Goal: Task Accomplishment & Management: Manage account settings

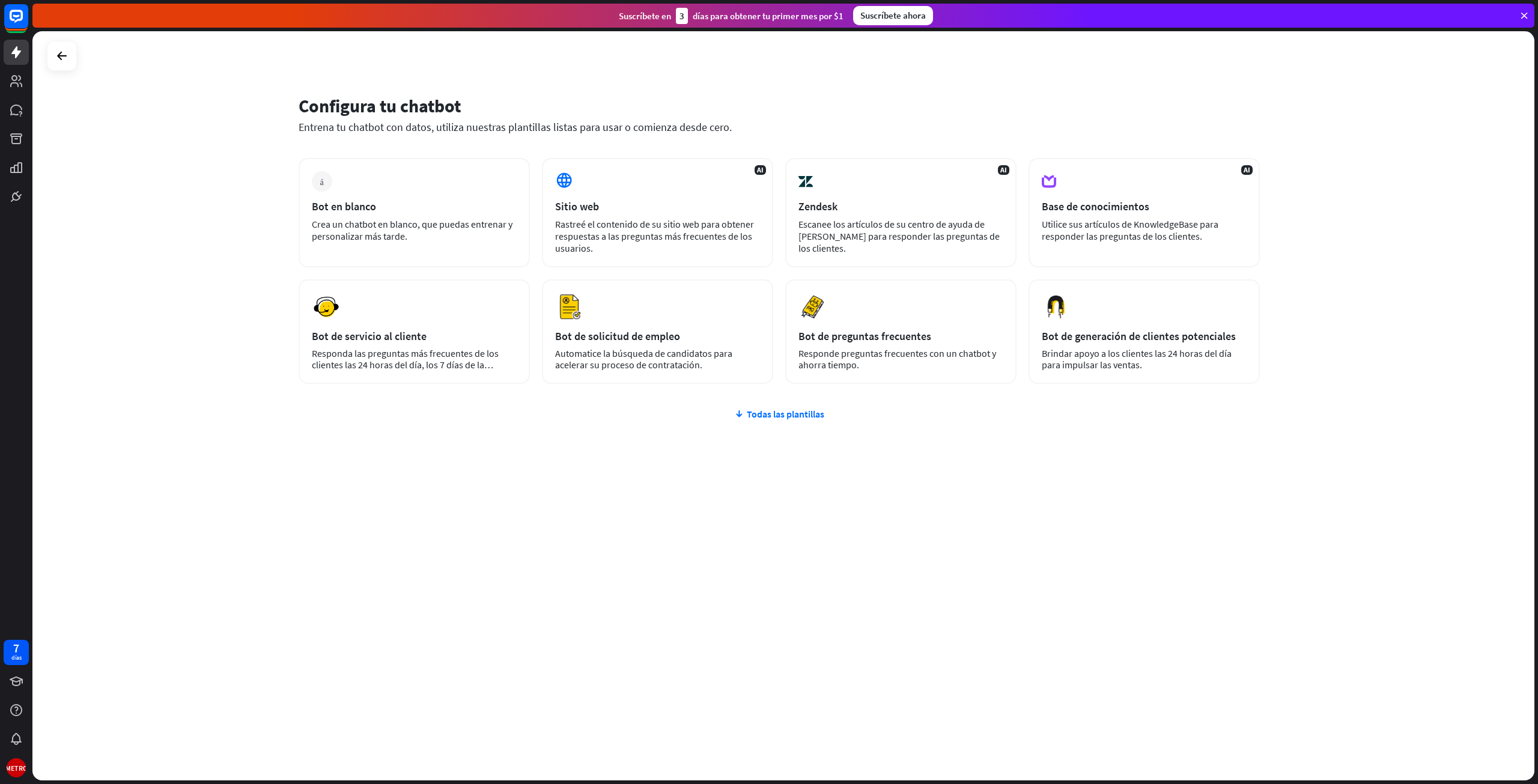
click at [64, 41] on div at bounding box center [62, 56] width 30 height 30
click at [63, 49] on icon at bounding box center [62, 56] width 14 height 14
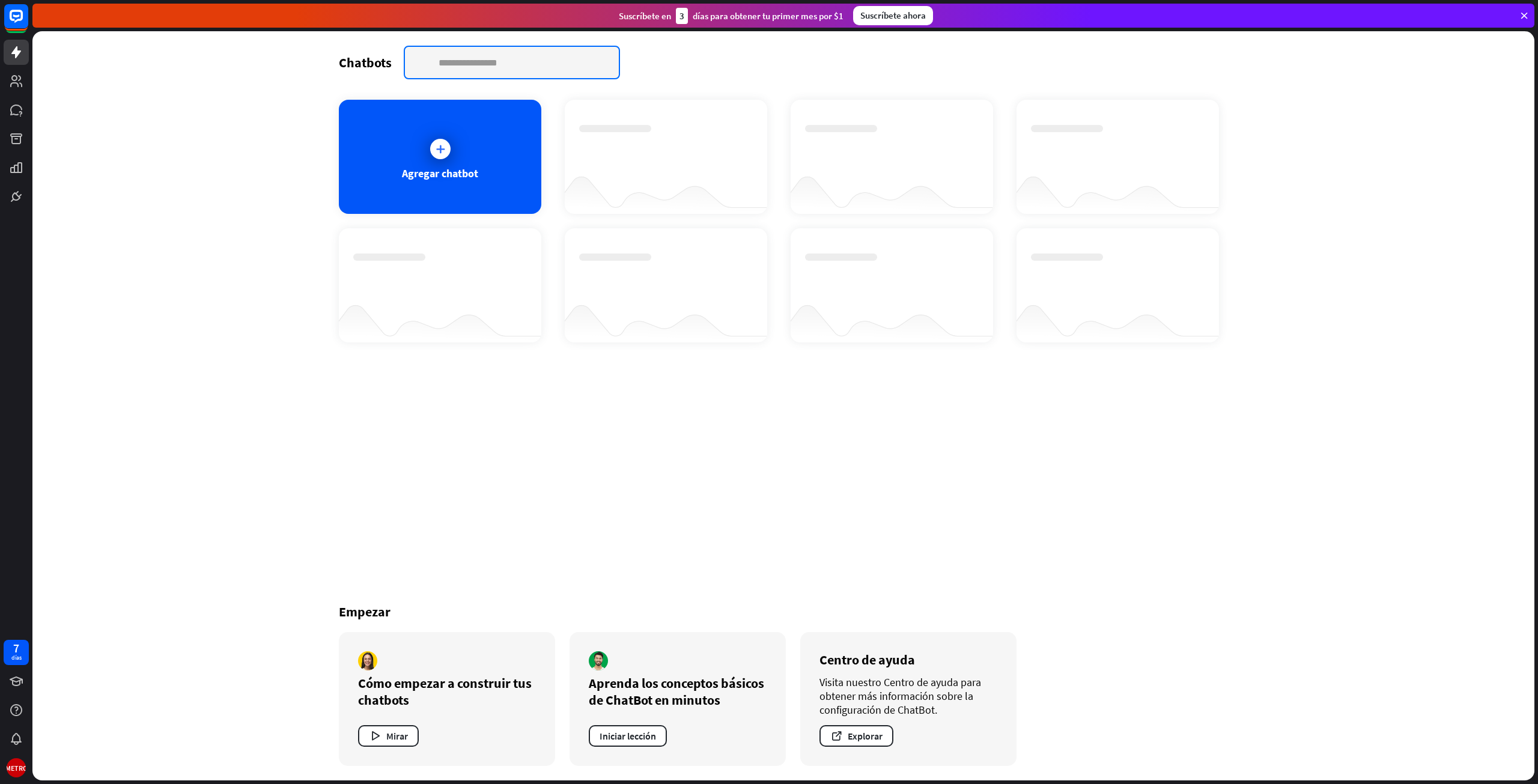
click at [479, 71] on input "text" at bounding box center [512, 62] width 214 height 31
type input "********"
click at [223, 180] on div "Chatbots buscar ******** cerca Agregar chatbot Empezar Cómo empezar a construir…" at bounding box center [784, 405] width 1502 height 749
click at [16, 92] on link at bounding box center [16, 81] width 26 height 26
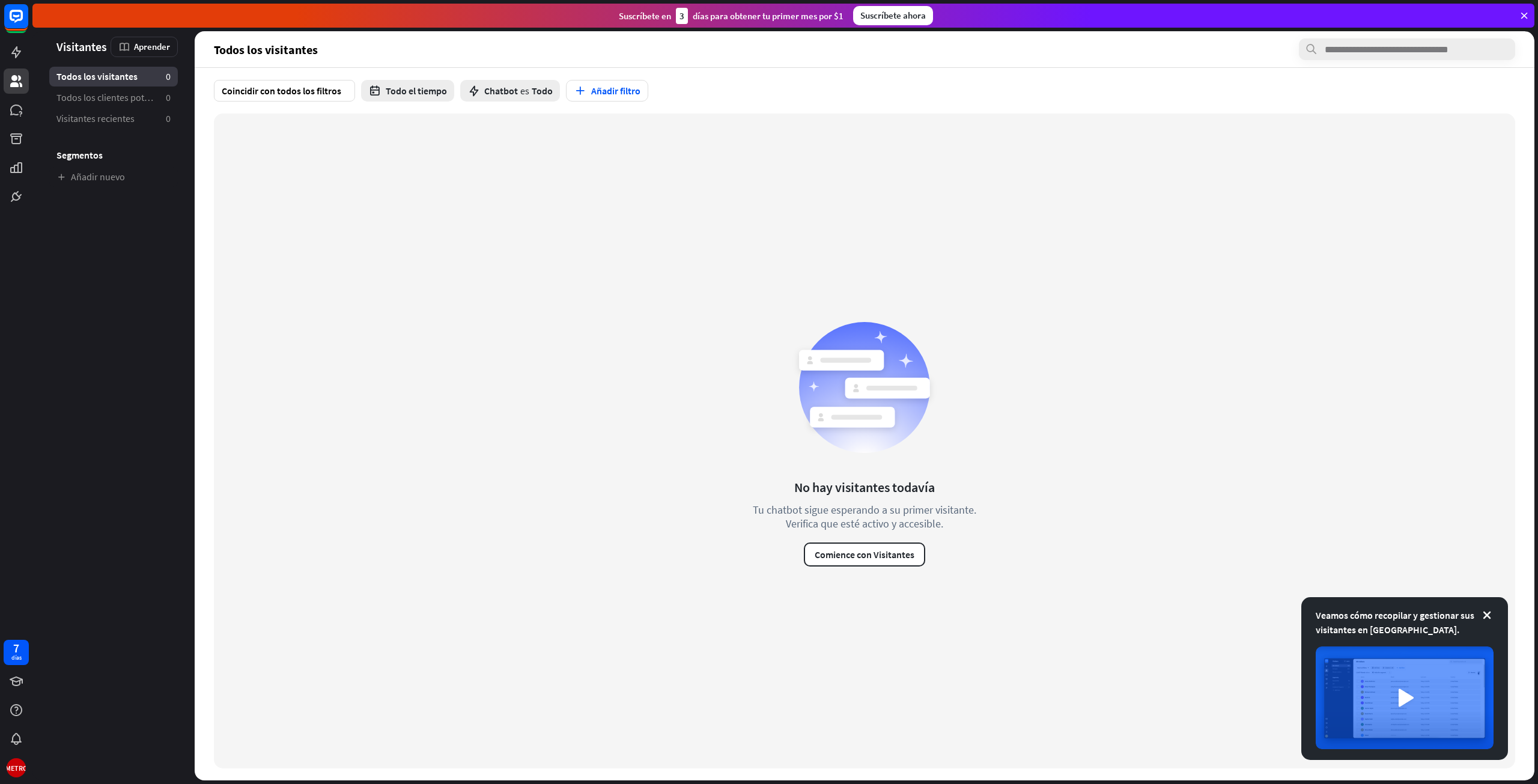
drag, startPoint x: 911, startPoint y: 483, endPoint x: 965, endPoint y: 423, distance: 80.7
click at [965, 423] on div "No hay visitantes todavía Tu chatbot sigue esperando a su primer visitante. Ver…" at bounding box center [864, 441] width 246 height 251
click at [110, 101] on font "Todos los clientes potenciales" at bounding box center [116, 98] width 121 height 12
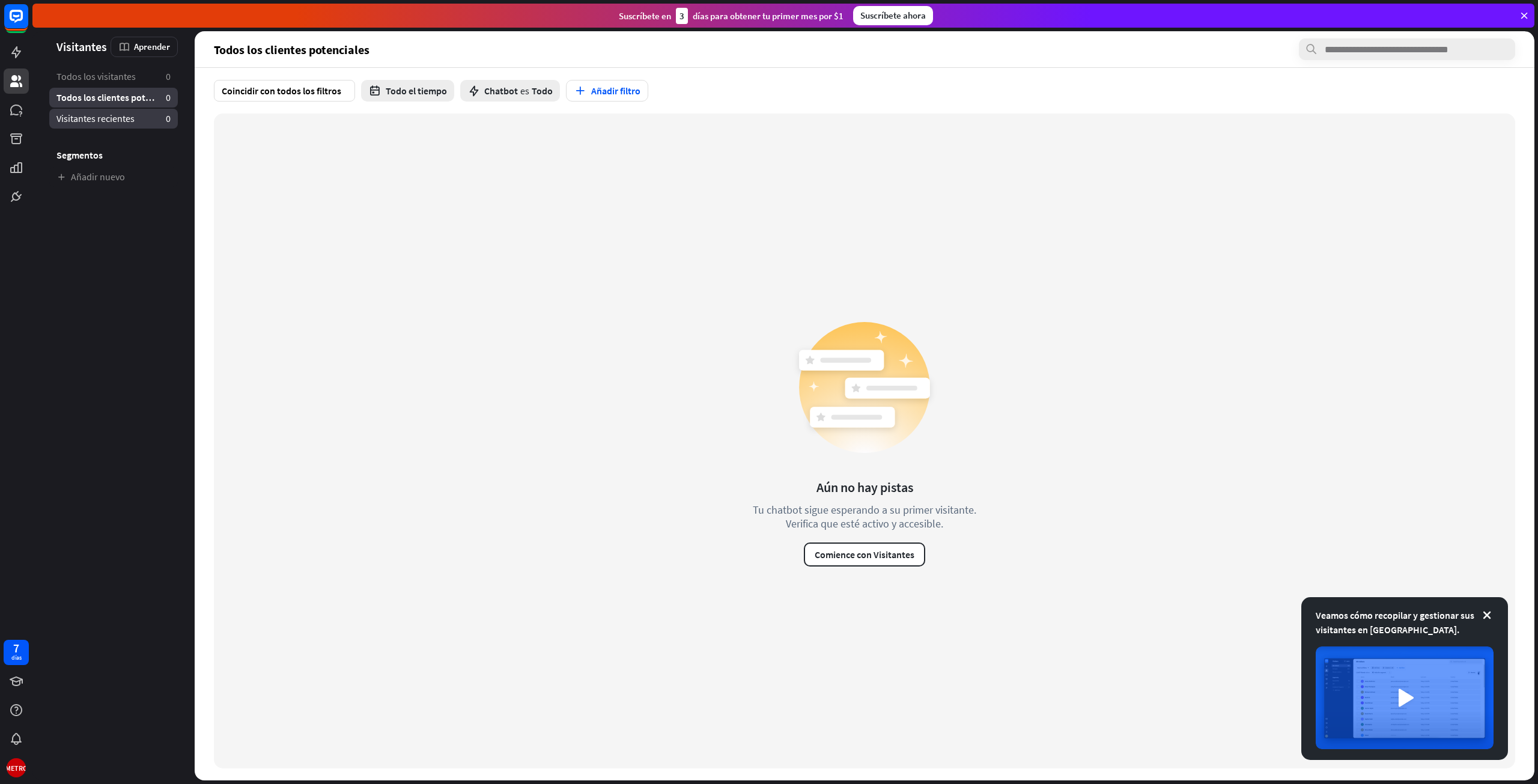
click at [131, 124] on span "Visitantes recientes" at bounding box center [95, 118] width 79 height 12
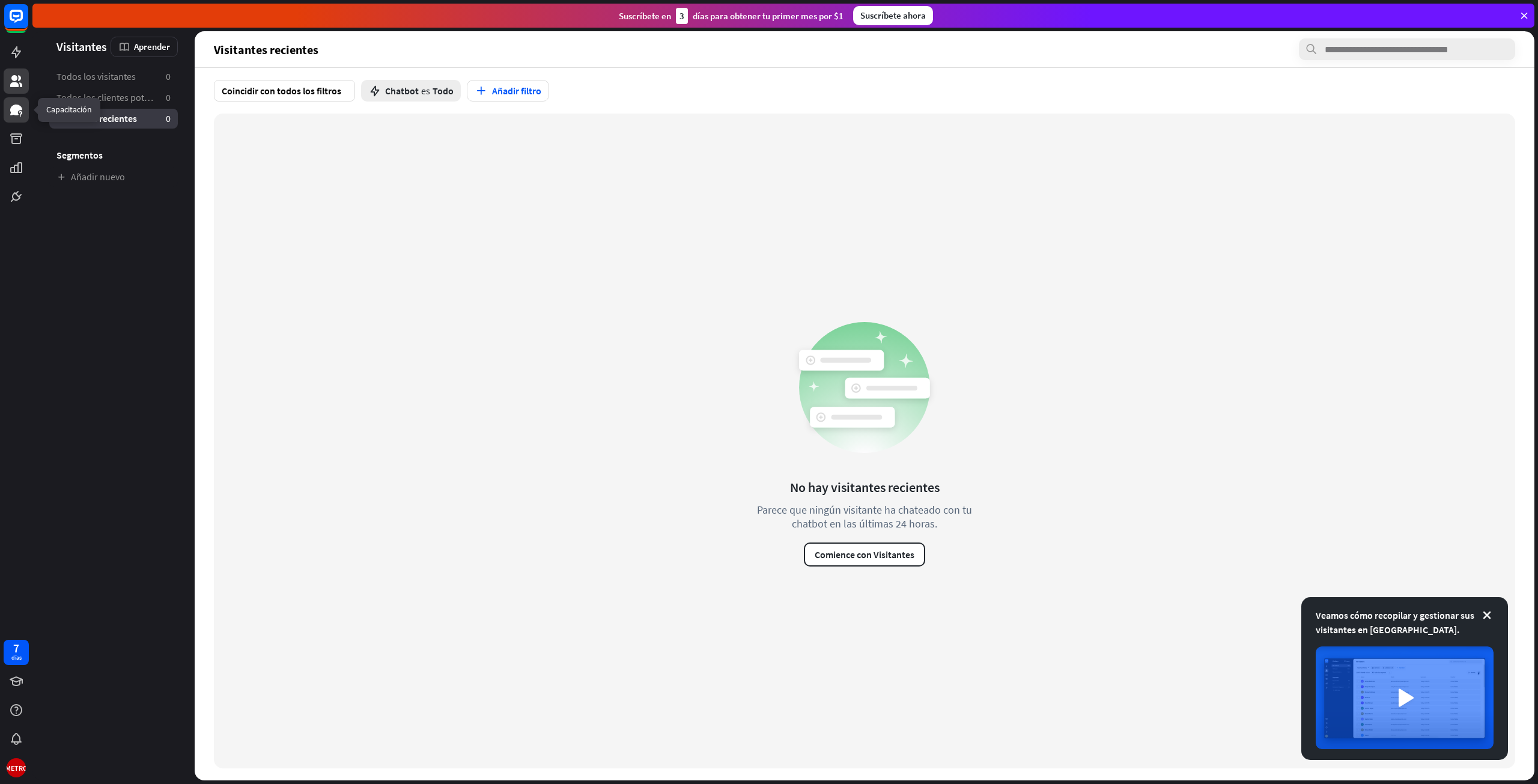
click at [16, 111] on icon at bounding box center [17, 109] width 12 height 11
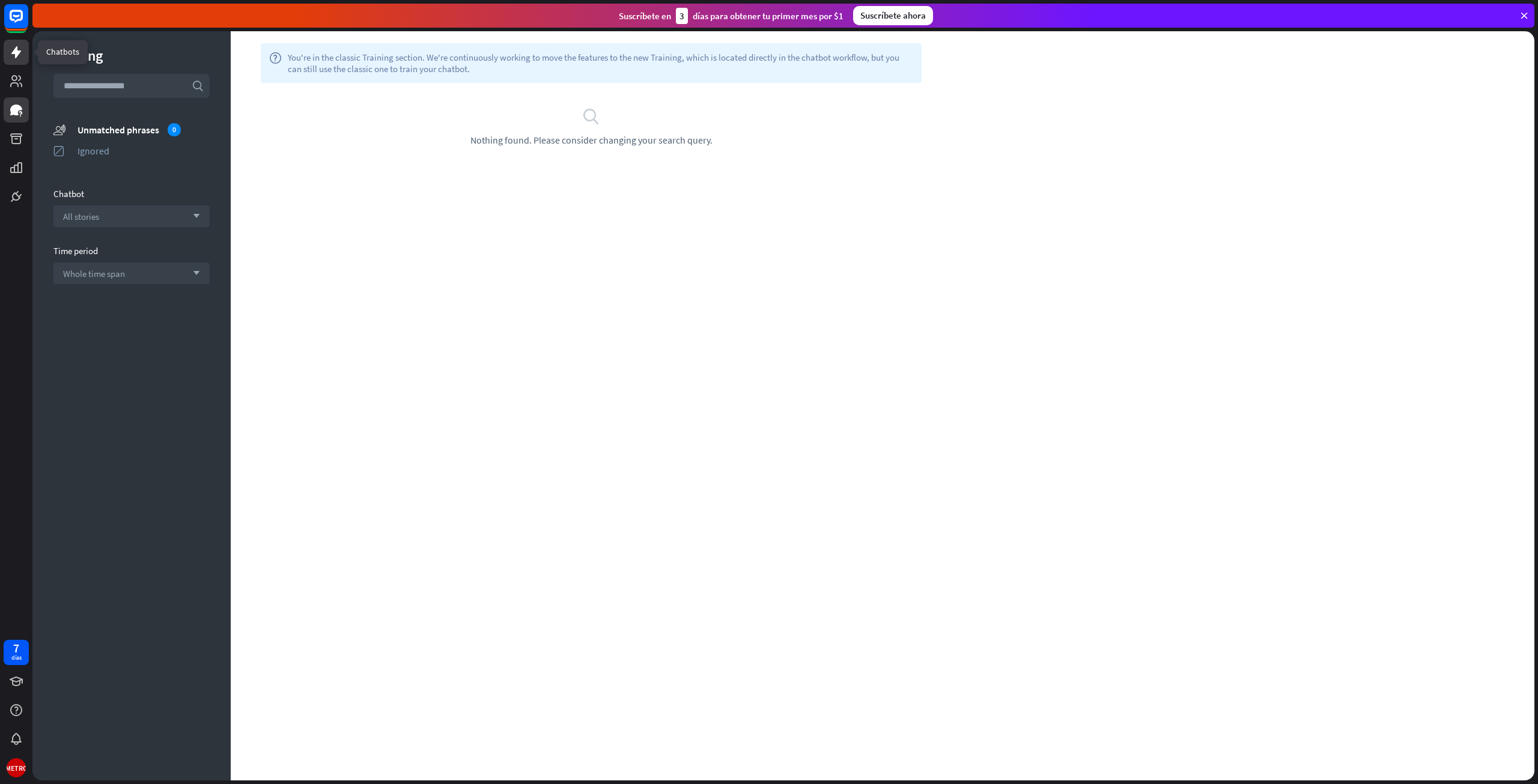
click at [14, 52] on icon at bounding box center [16, 52] width 10 height 12
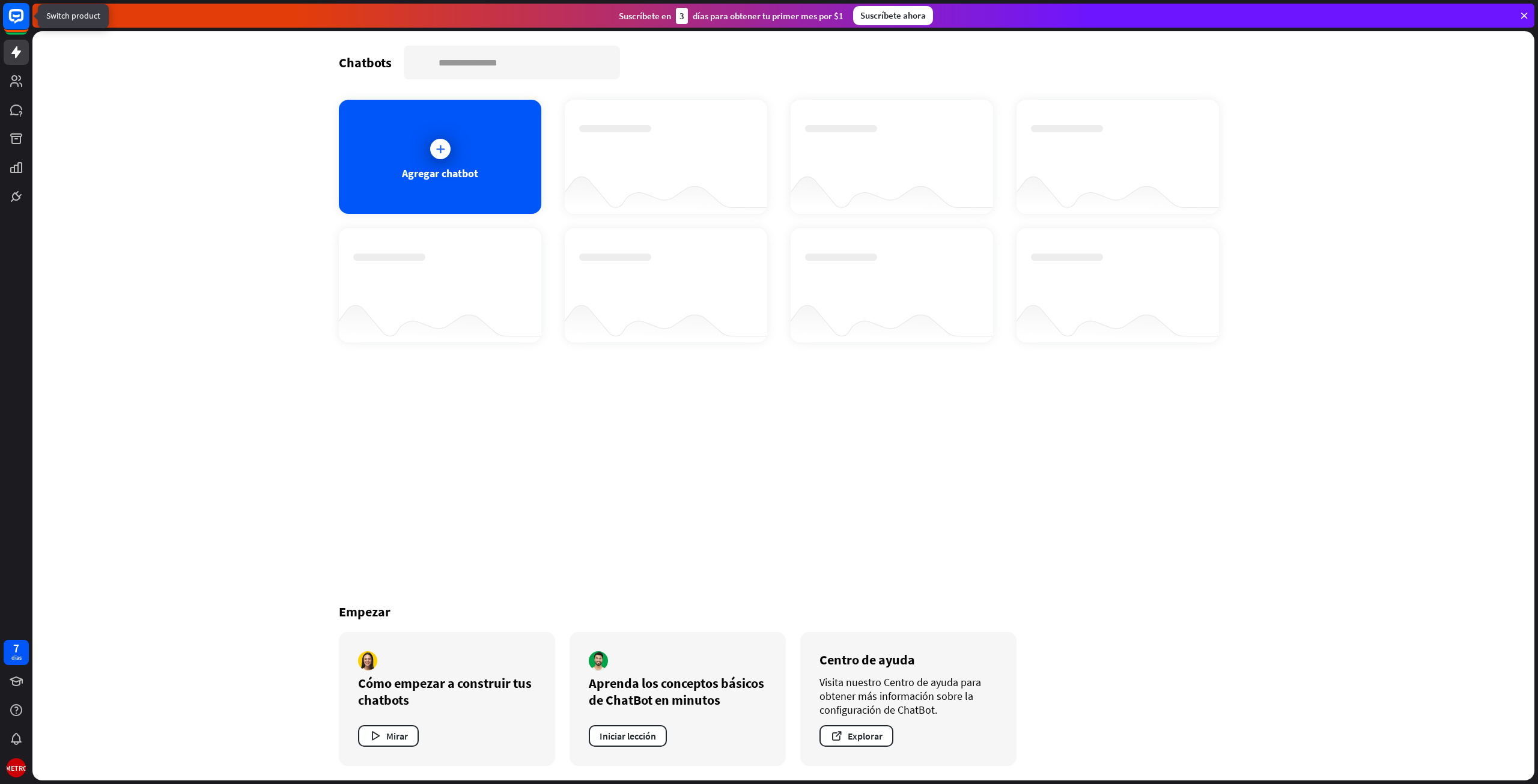
click at [17, 19] on rect at bounding box center [16, 16] width 26 height 26
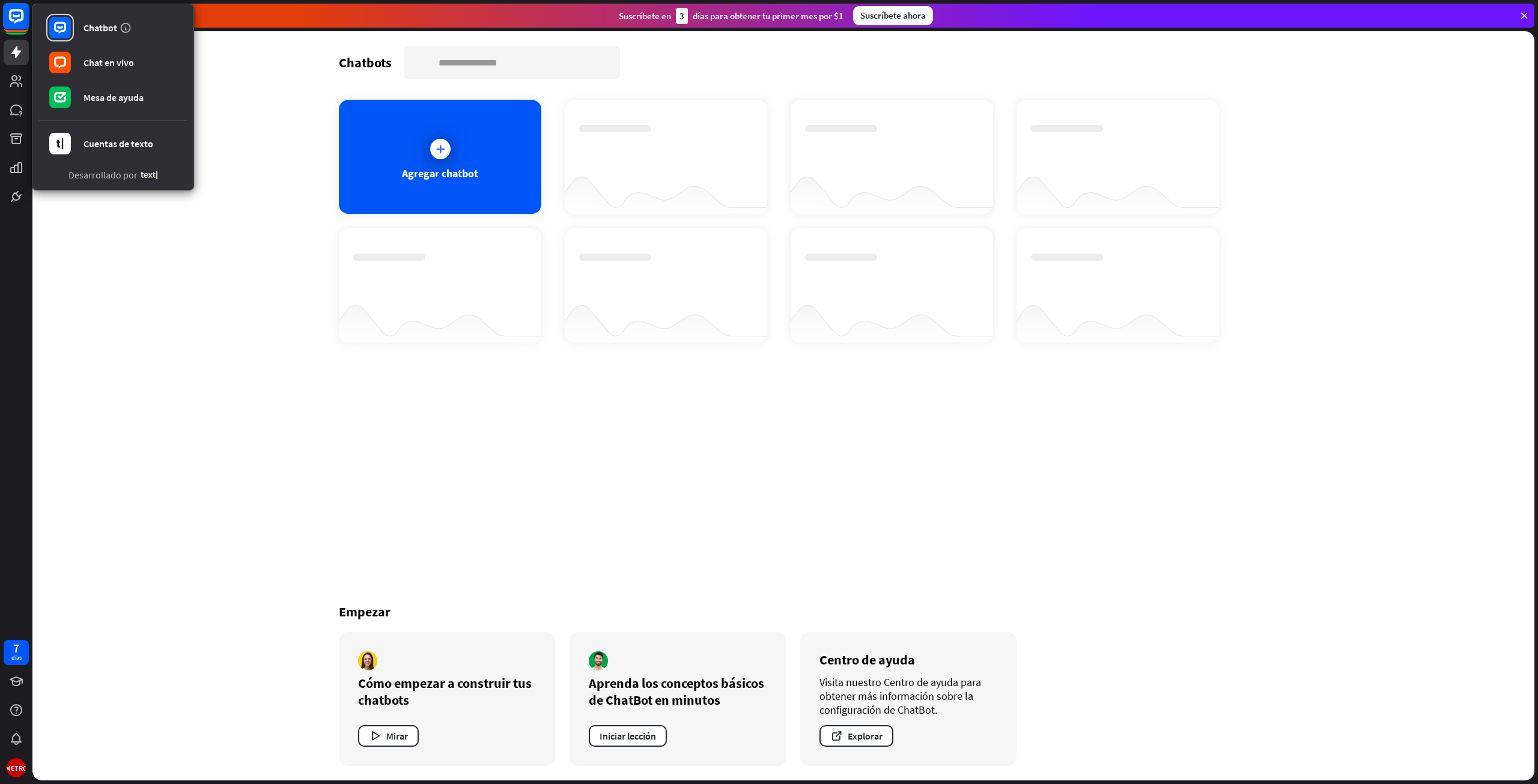
click at [17, 19] on rect at bounding box center [16, 16] width 26 height 26
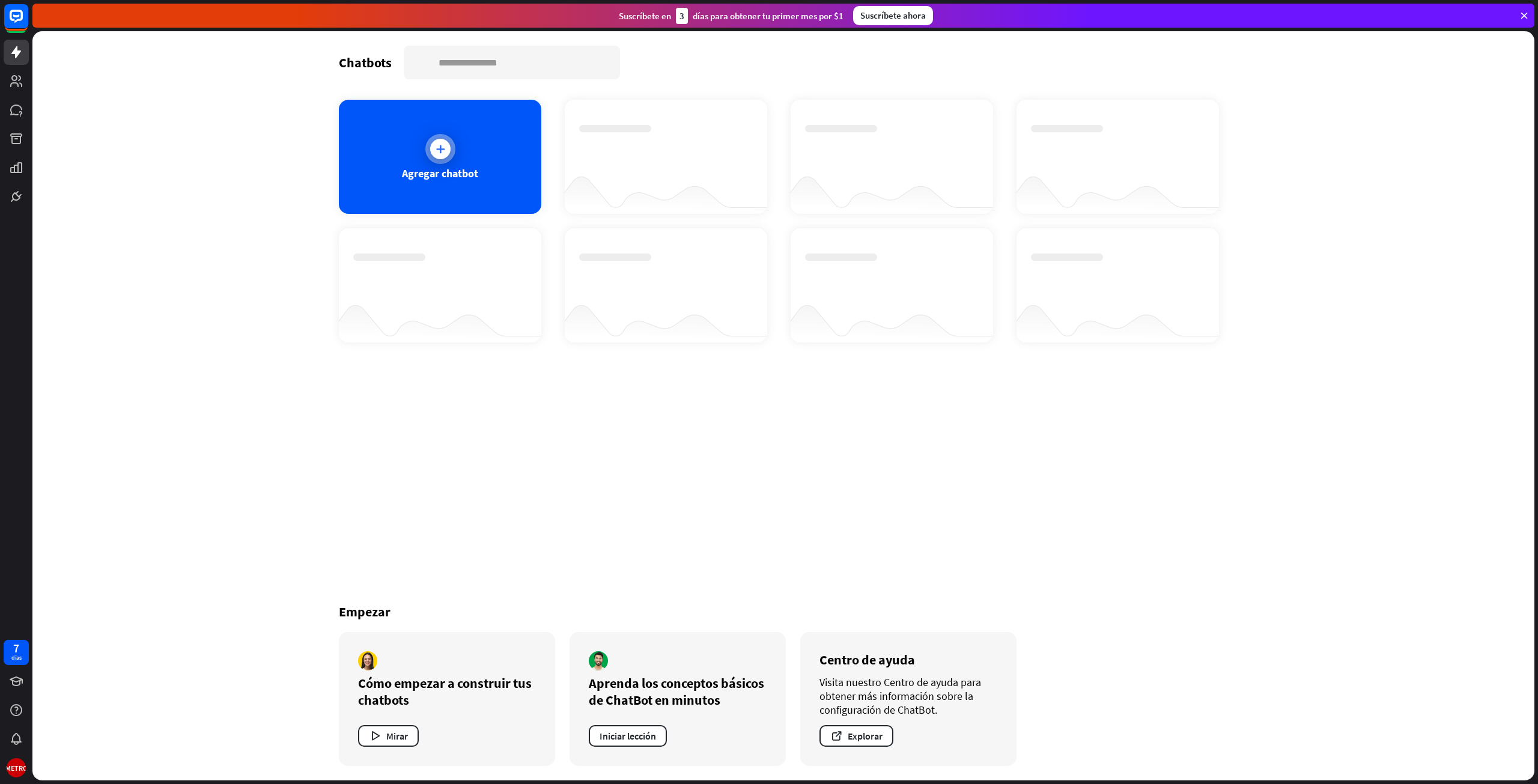
click at [469, 172] on font "Agregar chatbot" at bounding box center [440, 174] width 76 height 14
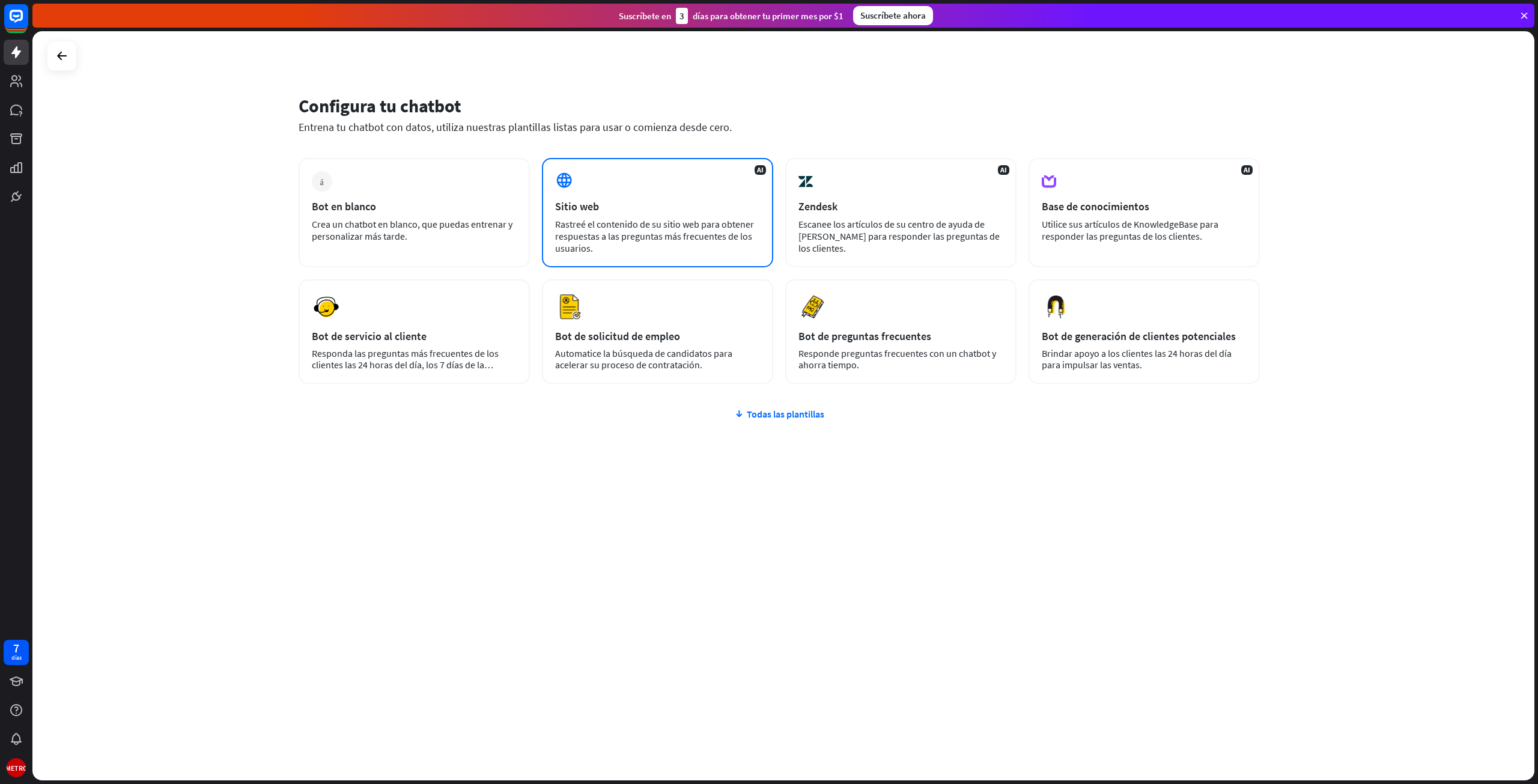
click at [598, 236] on font "Rastreé el contenido de su sitio web para obtener respuestas a las preguntas má…" at bounding box center [654, 235] width 199 height 36
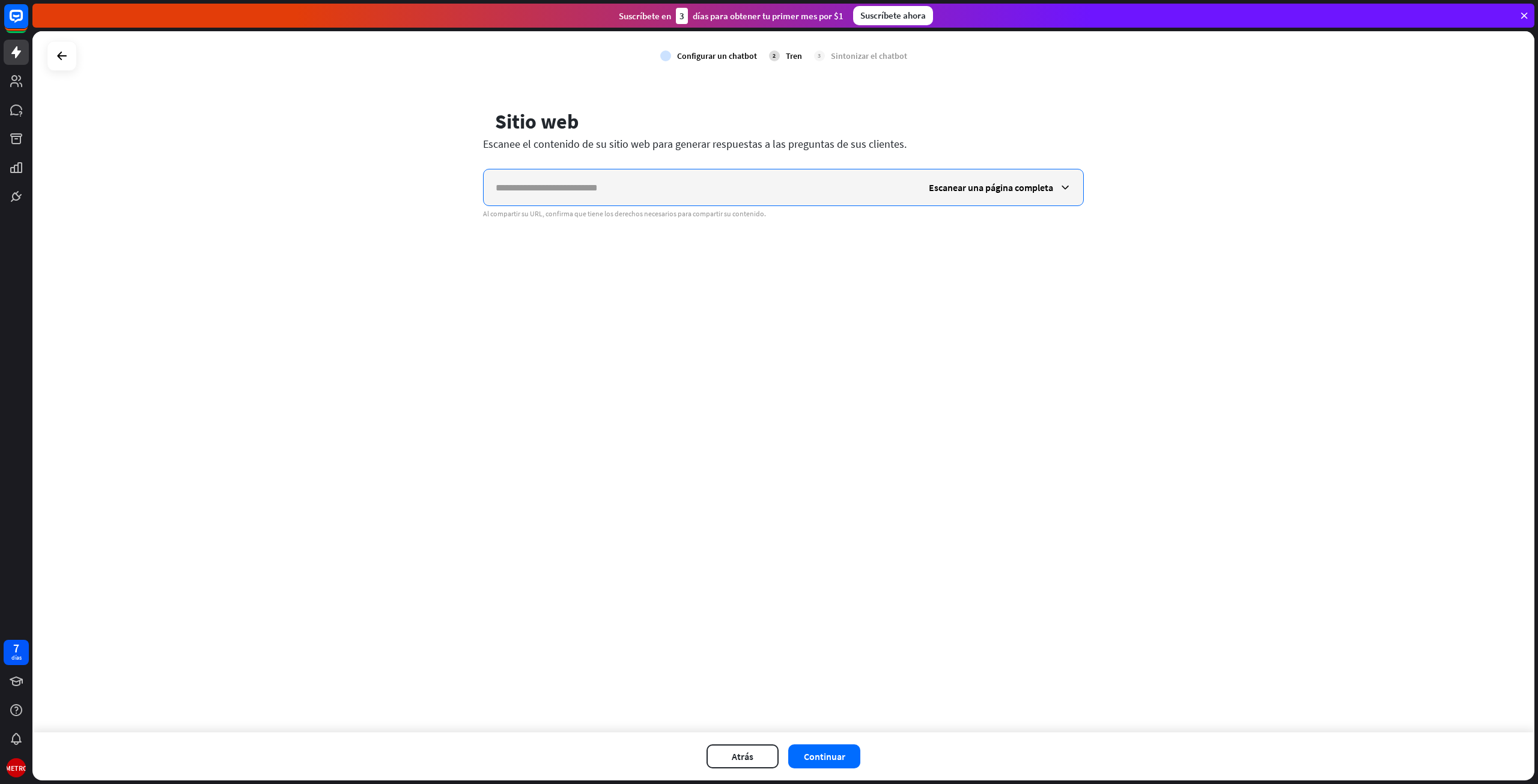
paste input "**********"
type input "**********"
click at [837, 747] on button "Continuar" at bounding box center [824, 756] width 72 height 24
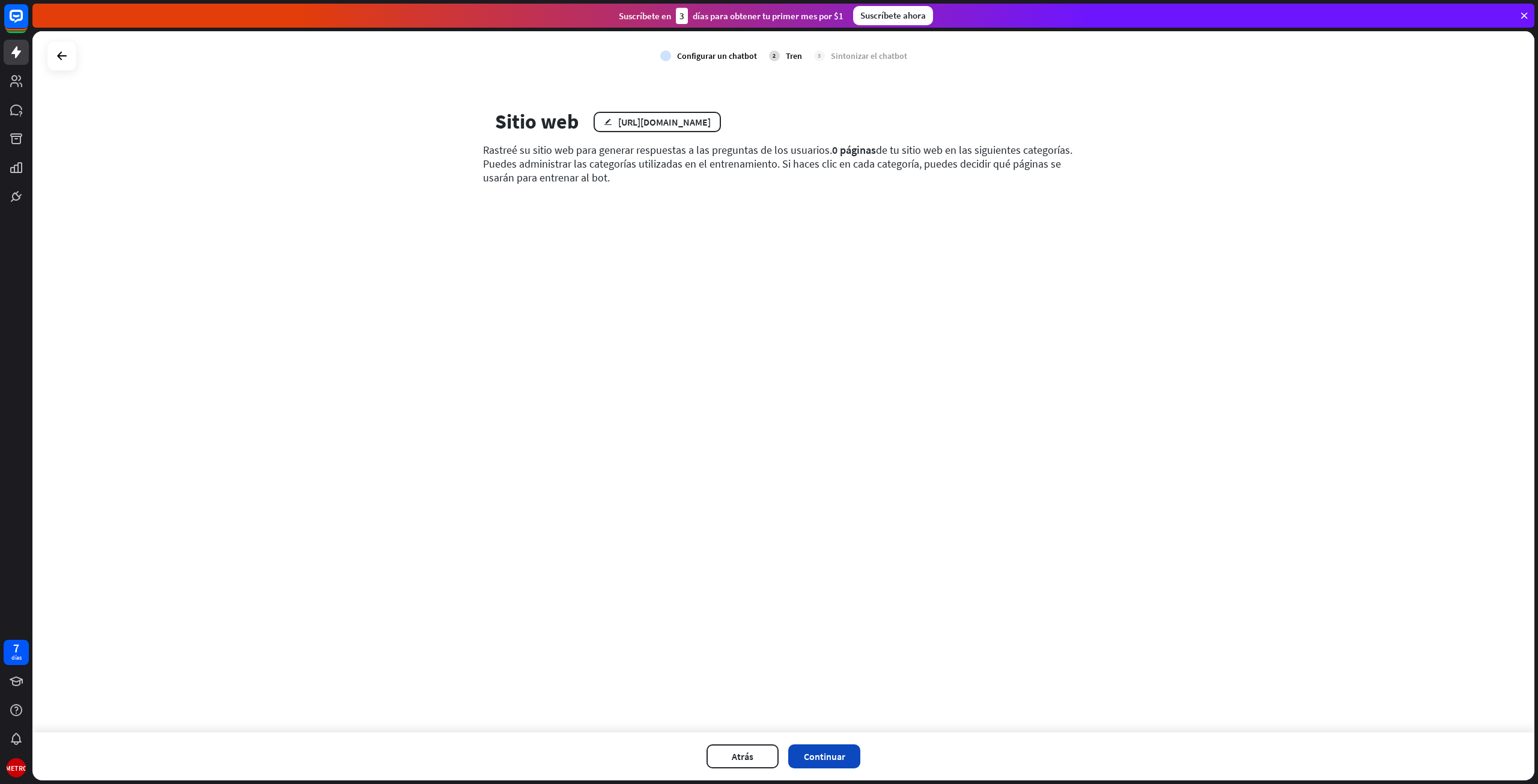
click at [843, 750] on button "Continuar" at bounding box center [824, 756] width 72 height 24
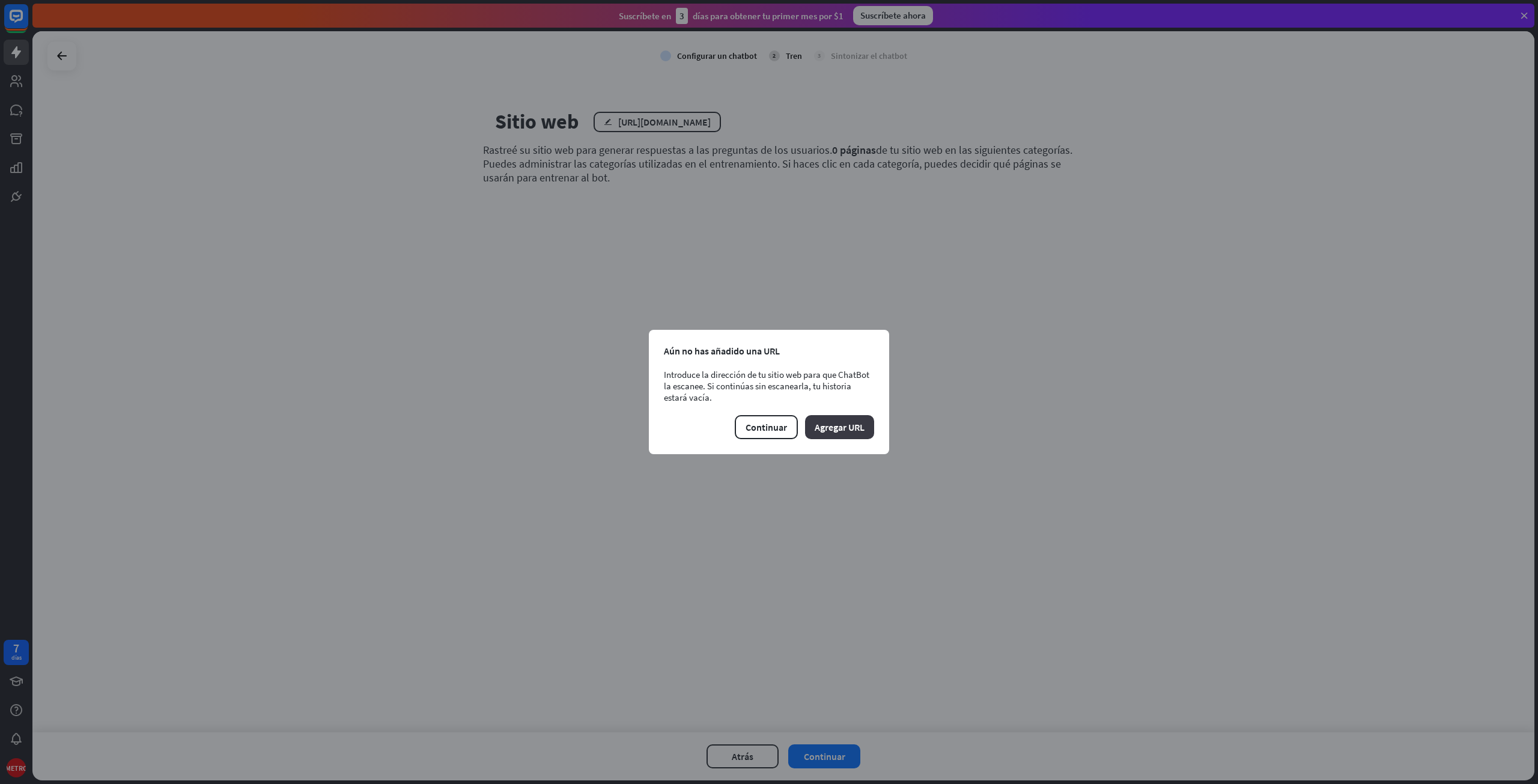
click at [819, 435] on button "Agregar URL" at bounding box center [840, 427] width 69 height 24
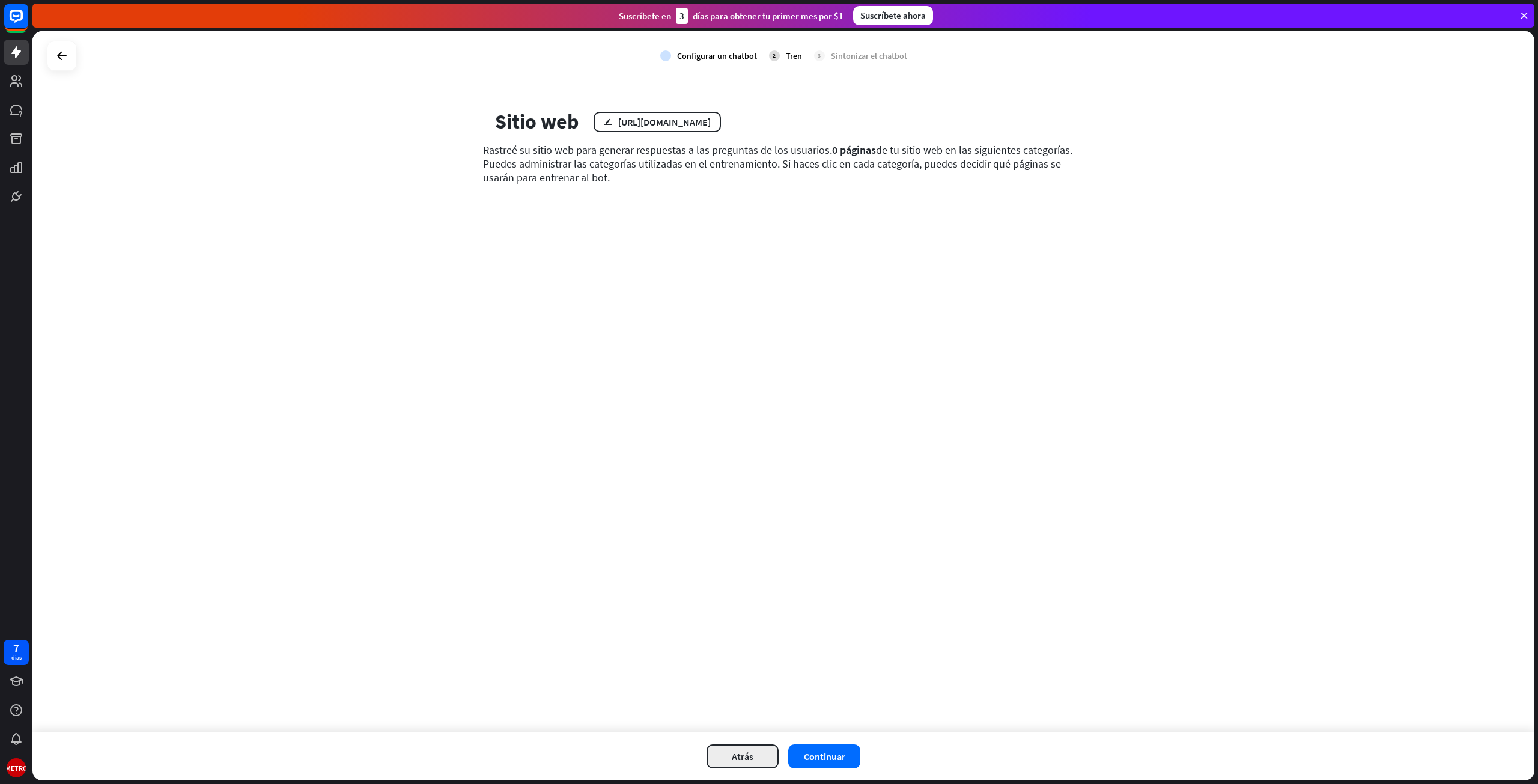
click at [736, 751] on font "Atrás" at bounding box center [742, 757] width 22 height 12
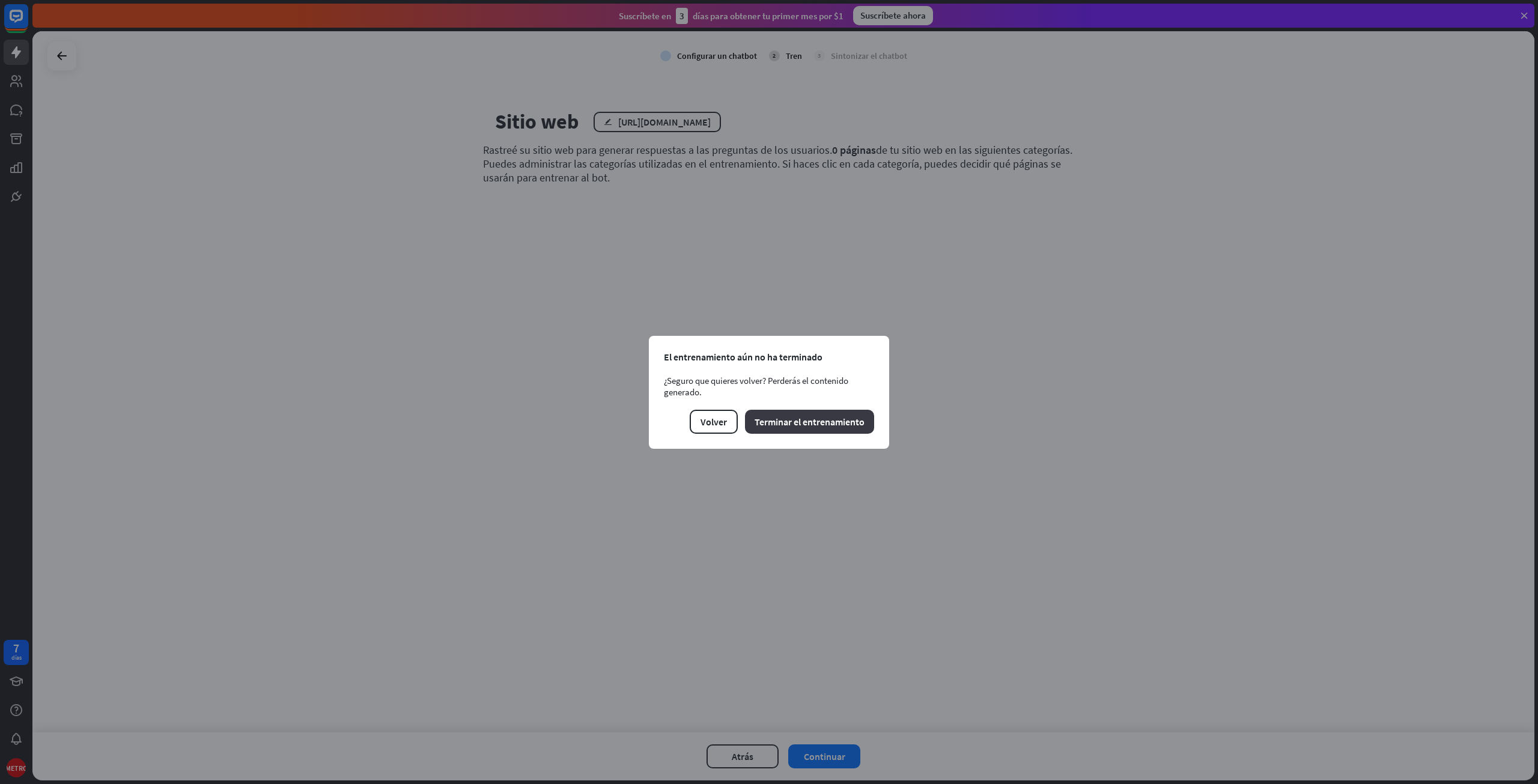
click at [791, 422] on font "Terminar el entrenamiento" at bounding box center [809, 422] width 110 height 12
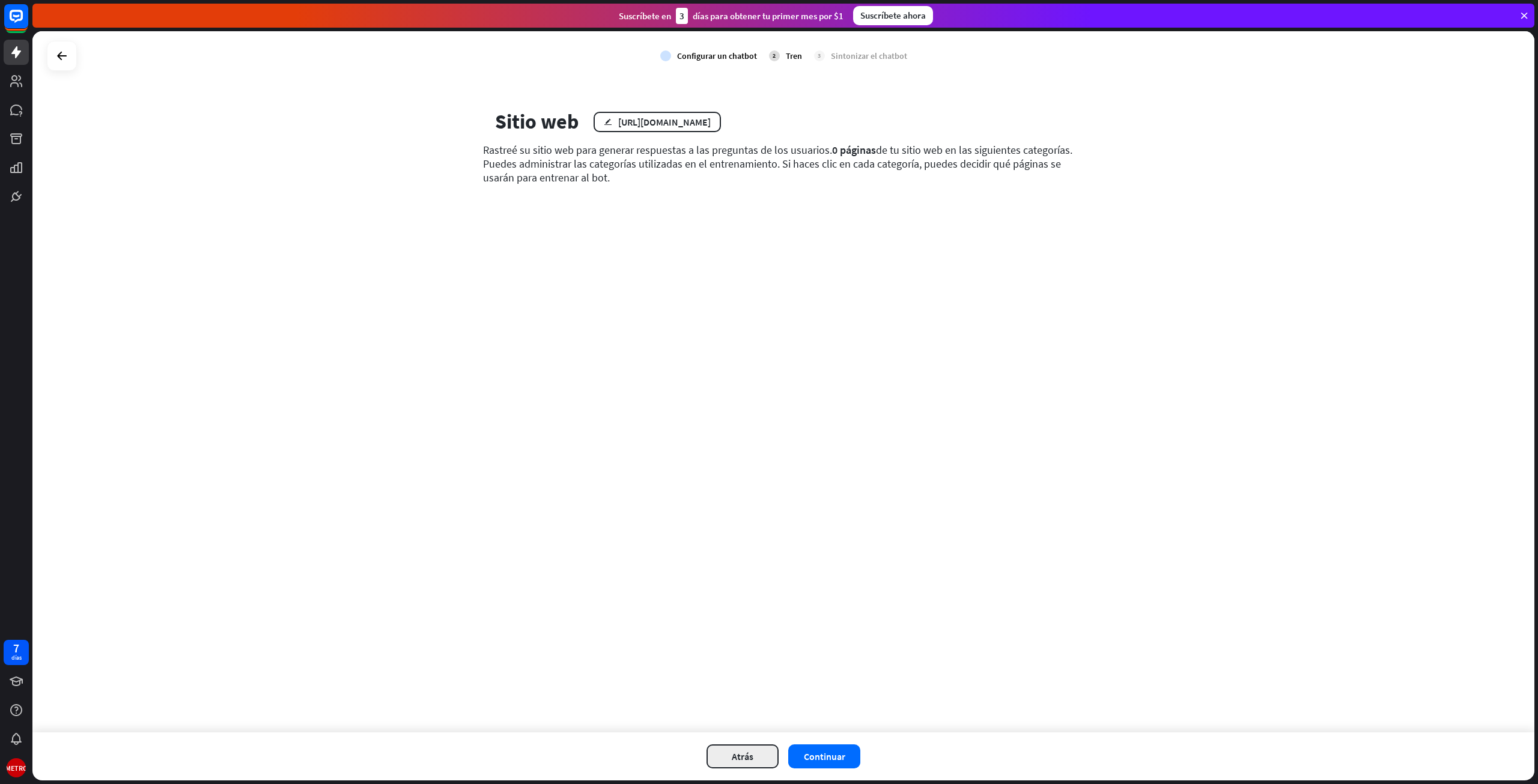
click at [744, 758] on font "Atrás" at bounding box center [742, 757] width 22 height 12
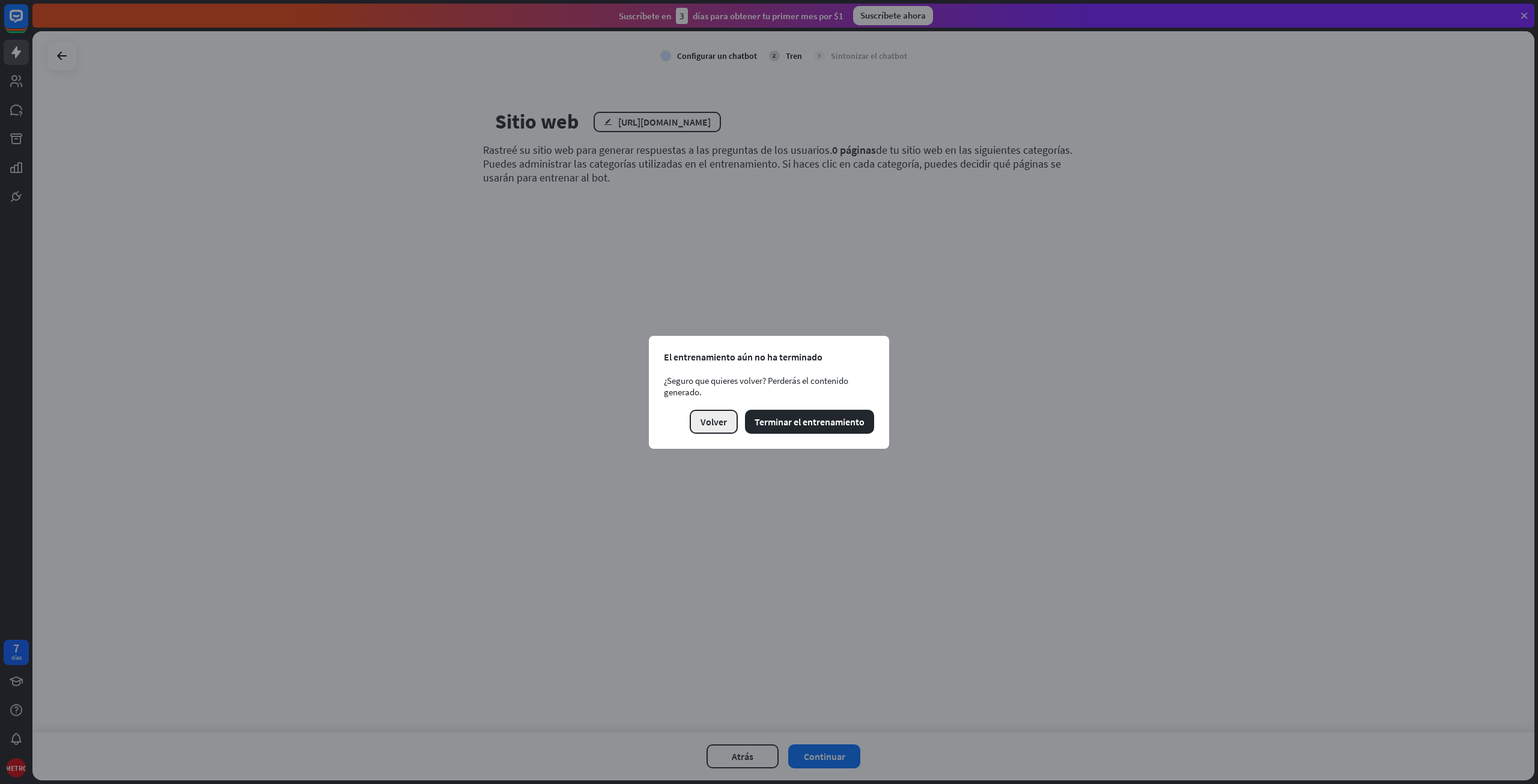
click at [727, 409] on button "Volver" at bounding box center [714, 421] width 48 height 24
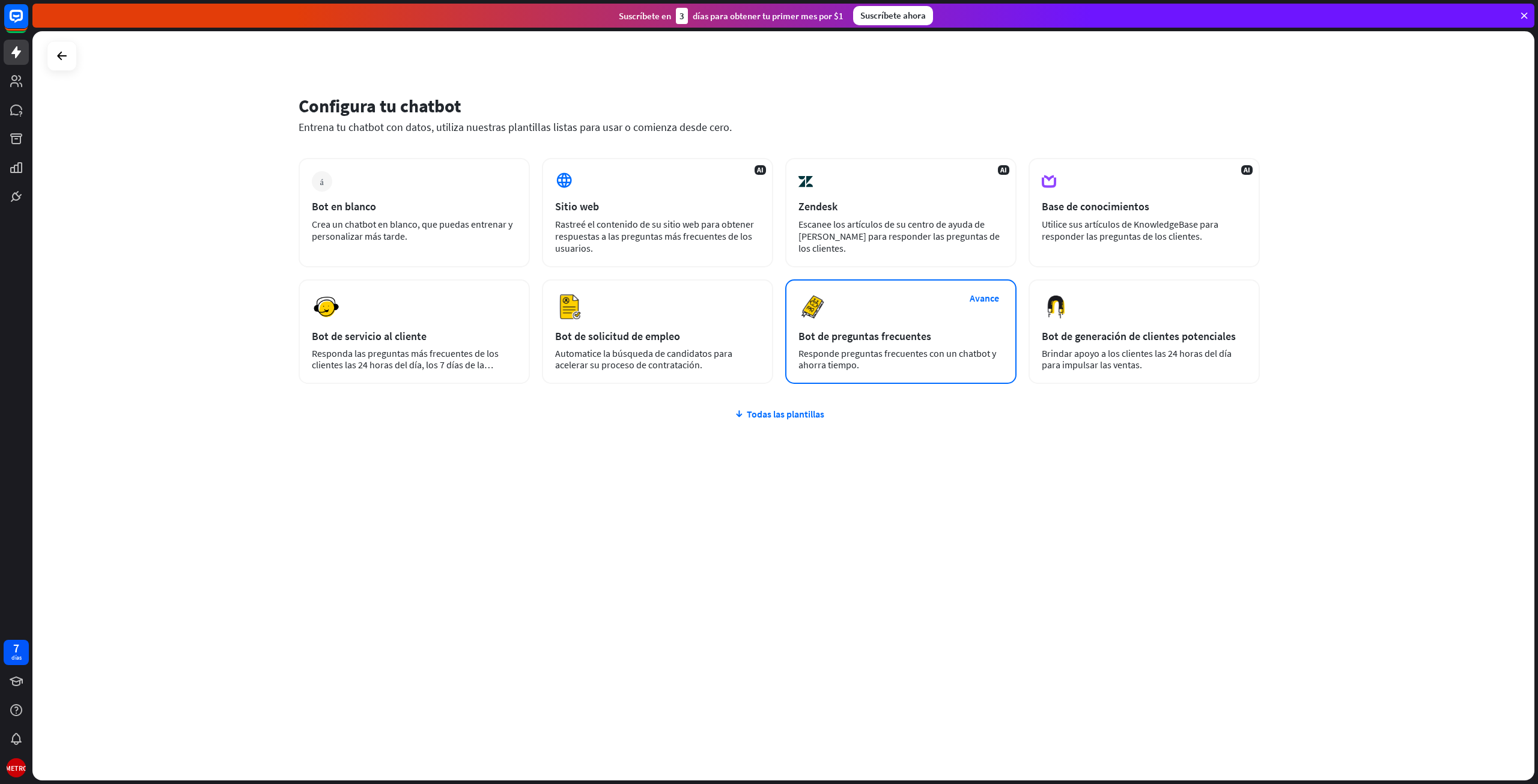
click at [927, 363] on div "Responde preguntas frecuentes con un chatbot y ahorra tiempo." at bounding box center [901, 359] width 205 height 23
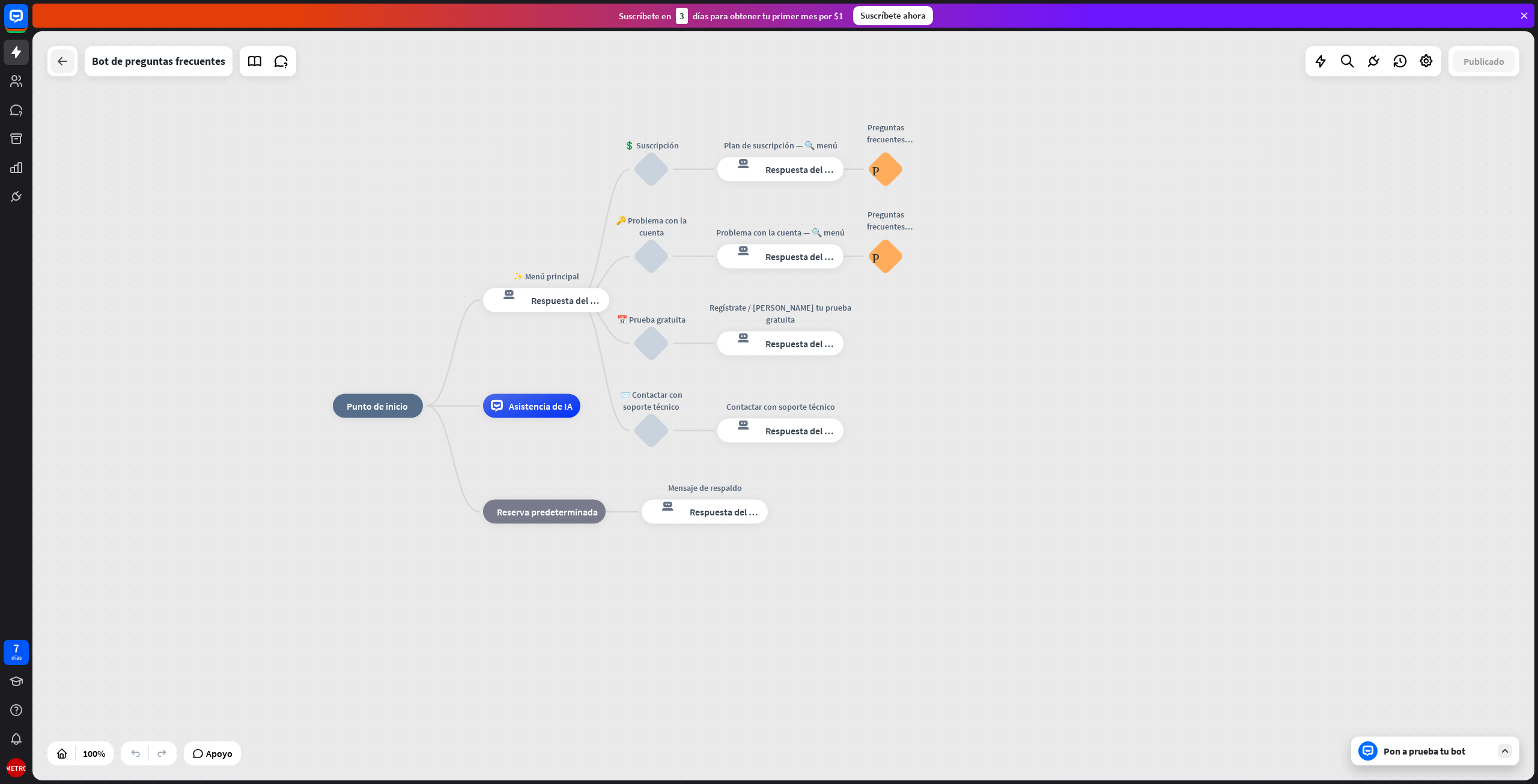
click at [71, 57] on div at bounding box center [62, 61] width 24 height 24
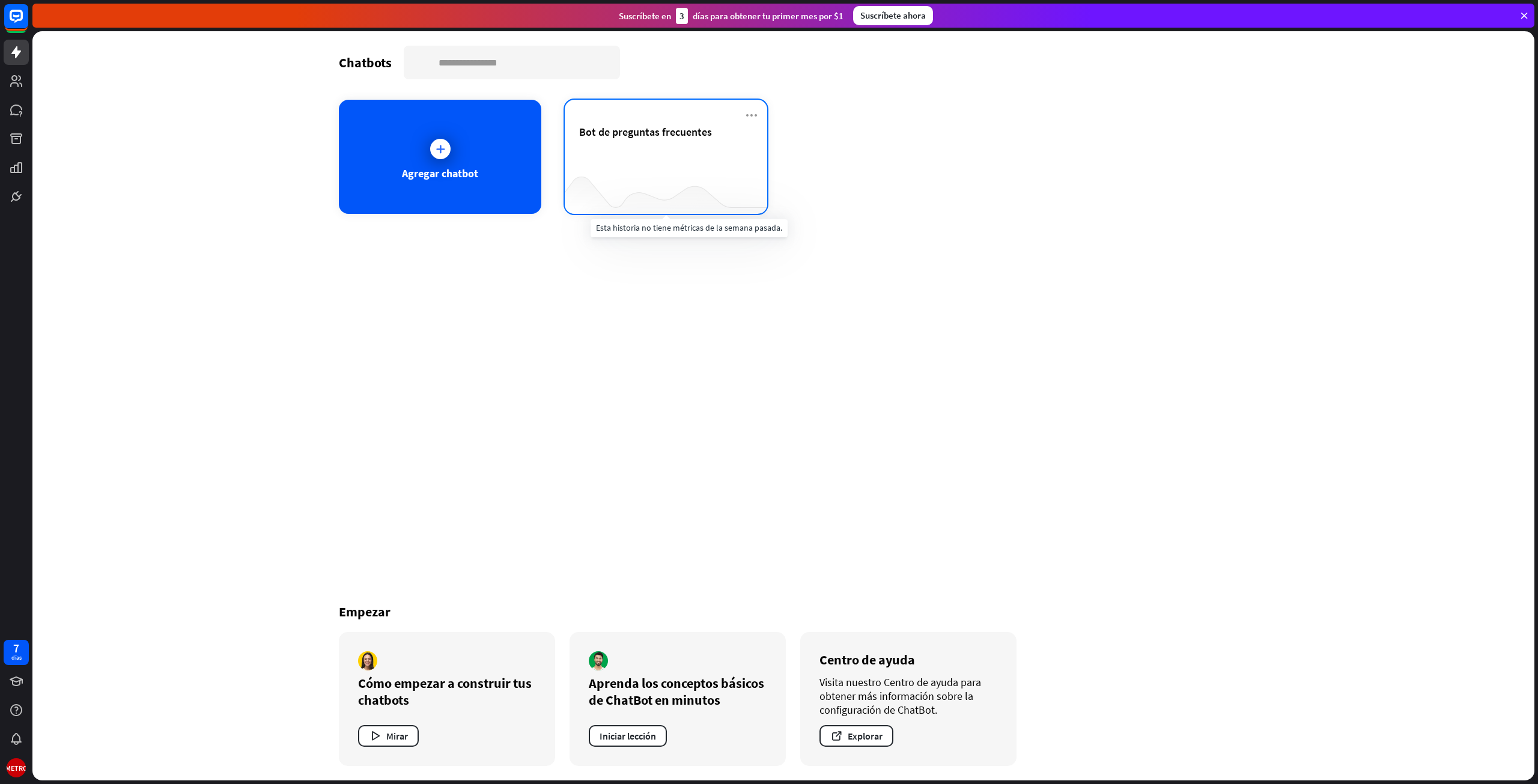
click at [662, 194] on div at bounding box center [665, 190] width 202 height 46
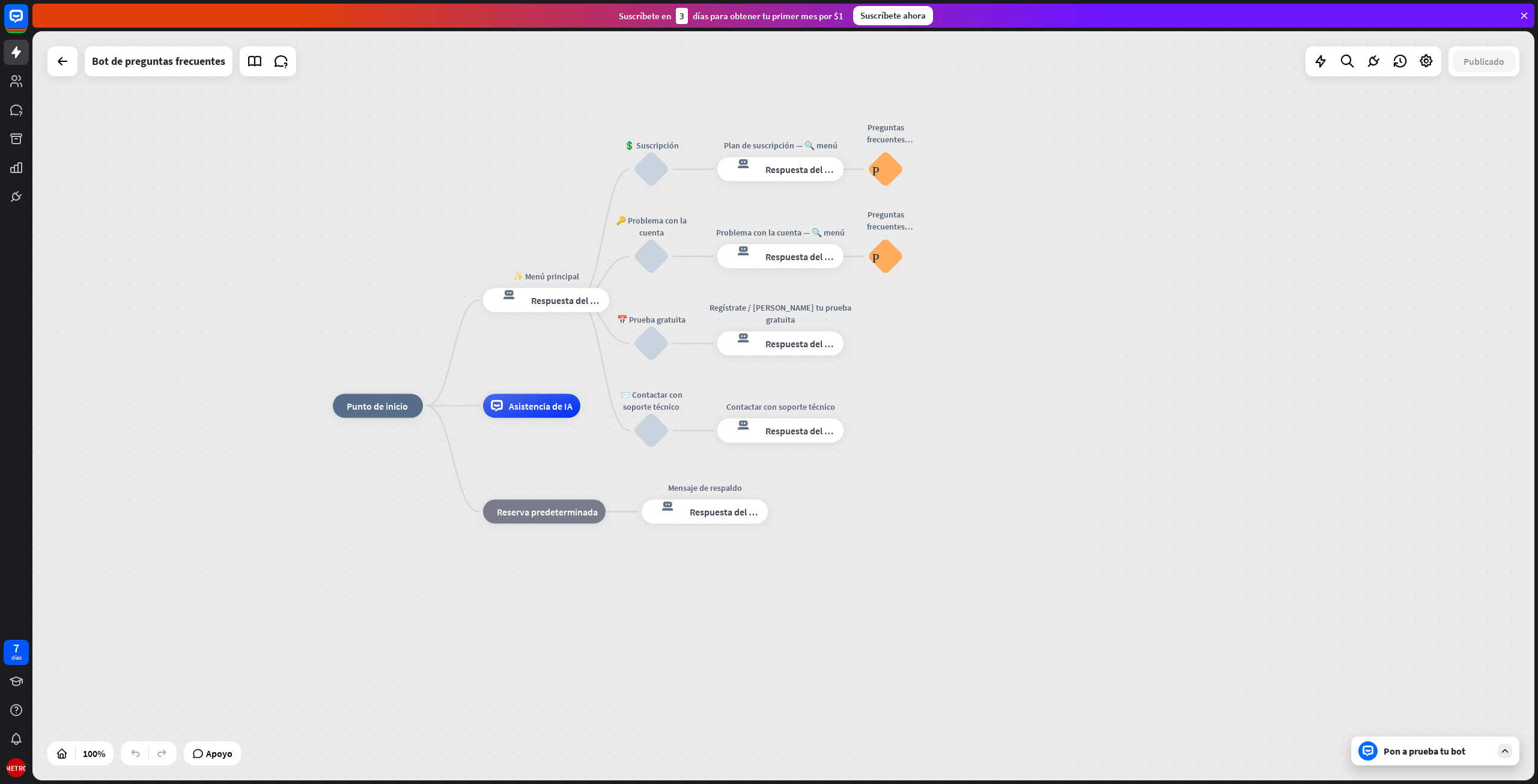
click at [45, 63] on div "inicio_2 Punto de inicio ✨ Menú principal respuesta del bot de bloqueo Respuest…" at bounding box center [784, 405] width 1502 height 749
click at [52, 61] on div at bounding box center [62, 61] width 24 height 24
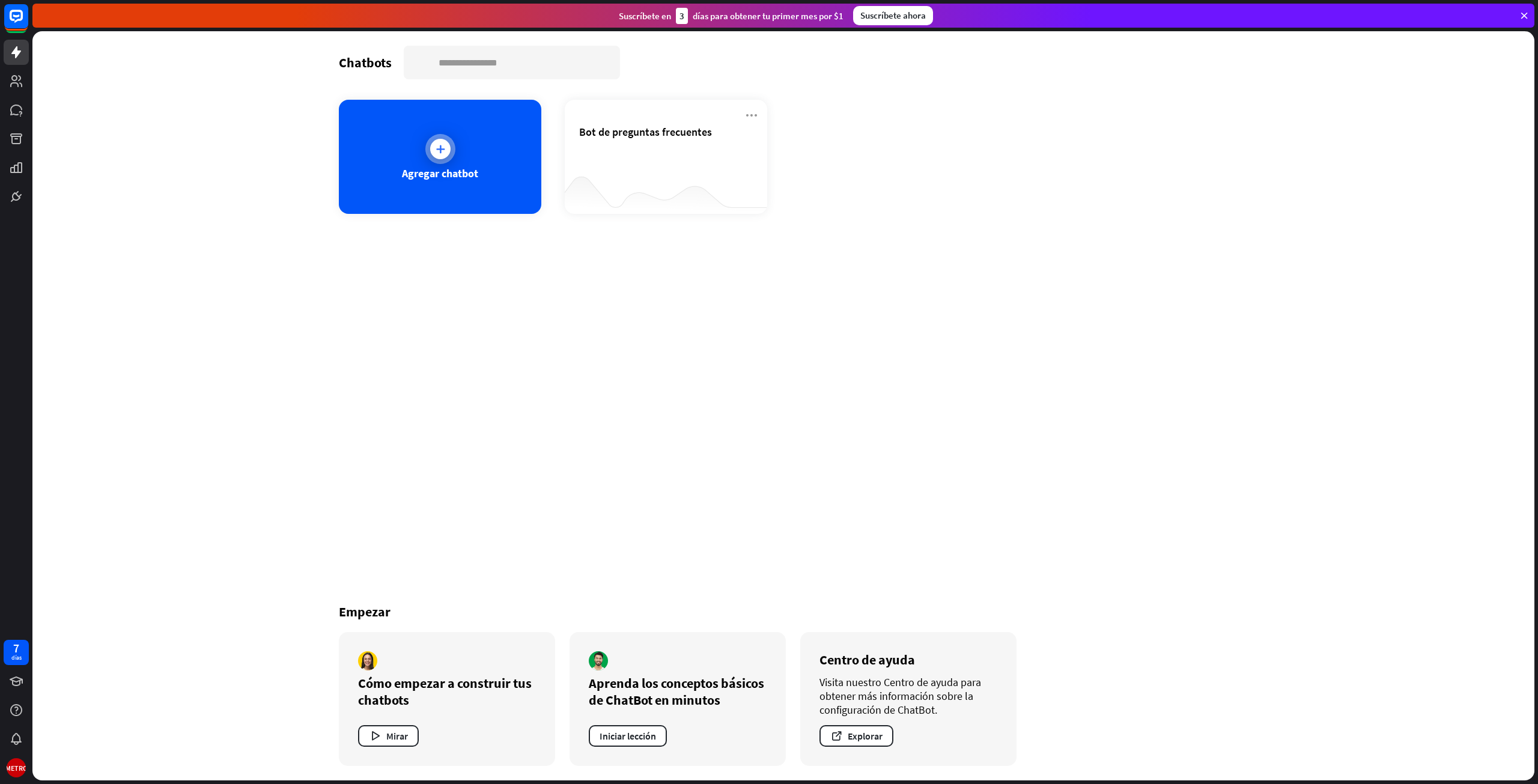
click at [404, 205] on div "Agregar chatbot" at bounding box center [439, 156] width 202 height 114
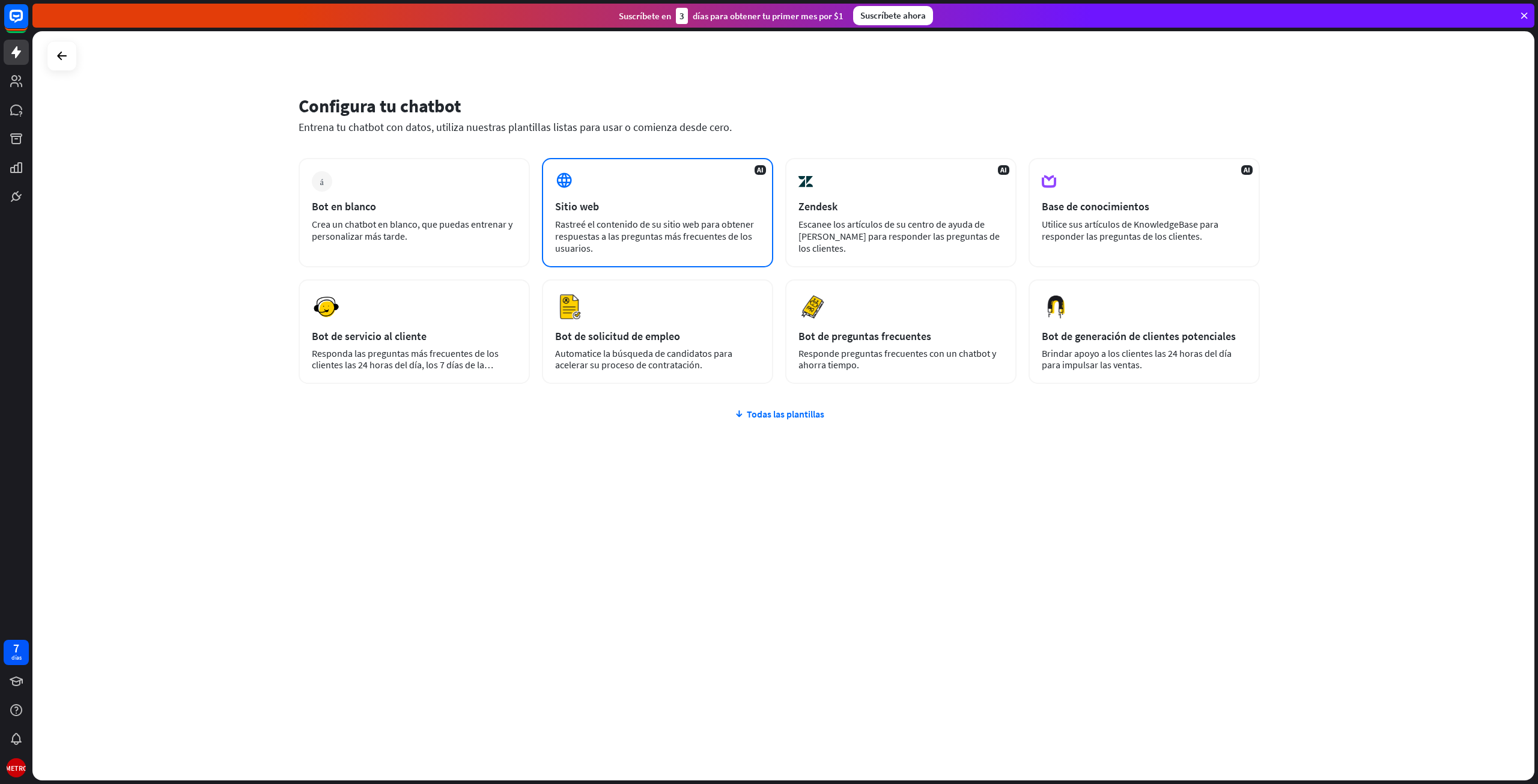
click at [750, 182] on div "AI Sitio web Rastreé el contenido de su sitio web para obtener respuestas a las…" at bounding box center [657, 213] width 231 height 109
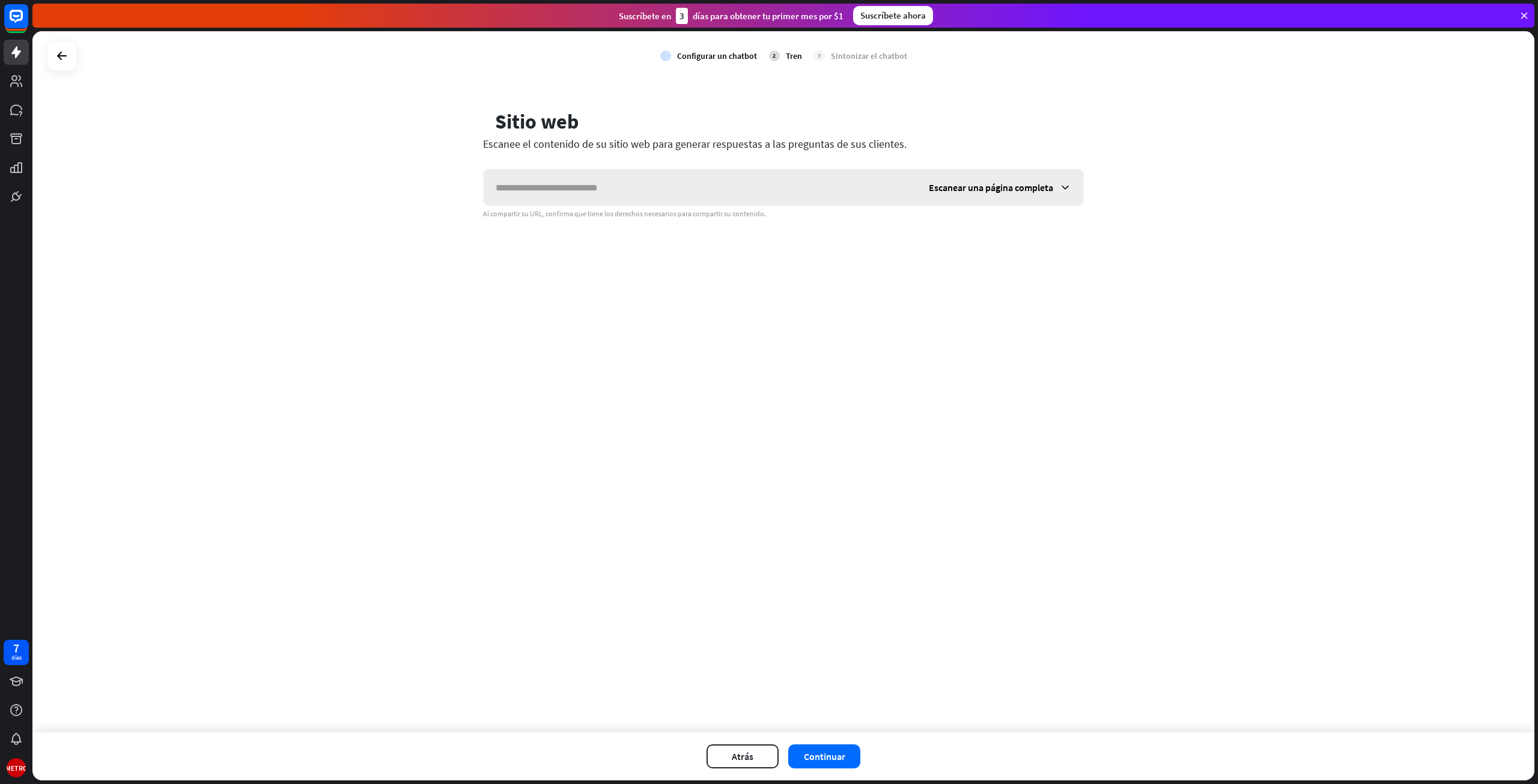
click at [952, 187] on font "Escanear una página completa" at bounding box center [991, 188] width 124 height 12
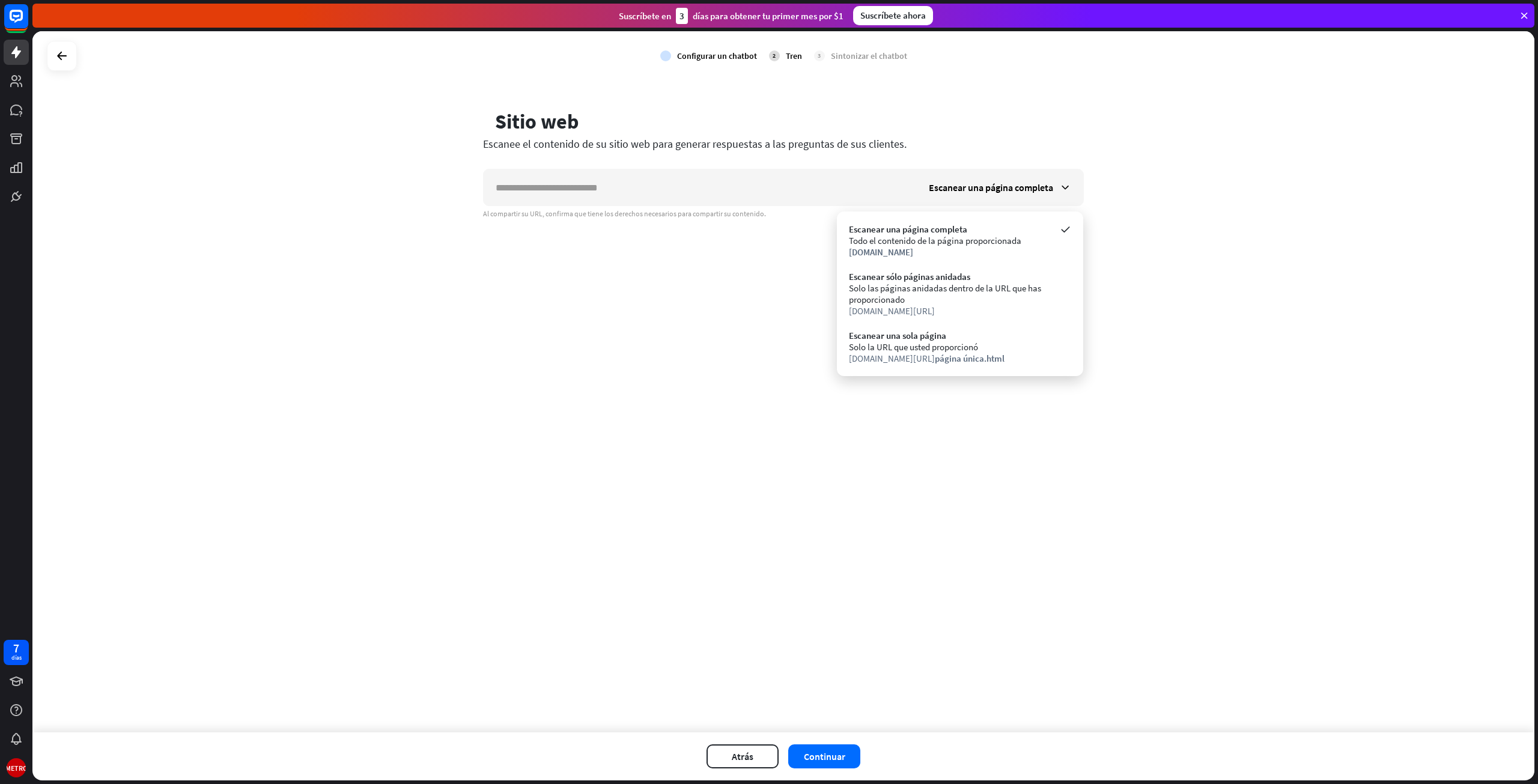
click at [744, 332] on div "controlar Configurar un chatbot 2 Tren 3 Sintonizar el chatbot globo Sitio web …" at bounding box center [784, 381] width 1502 height 701
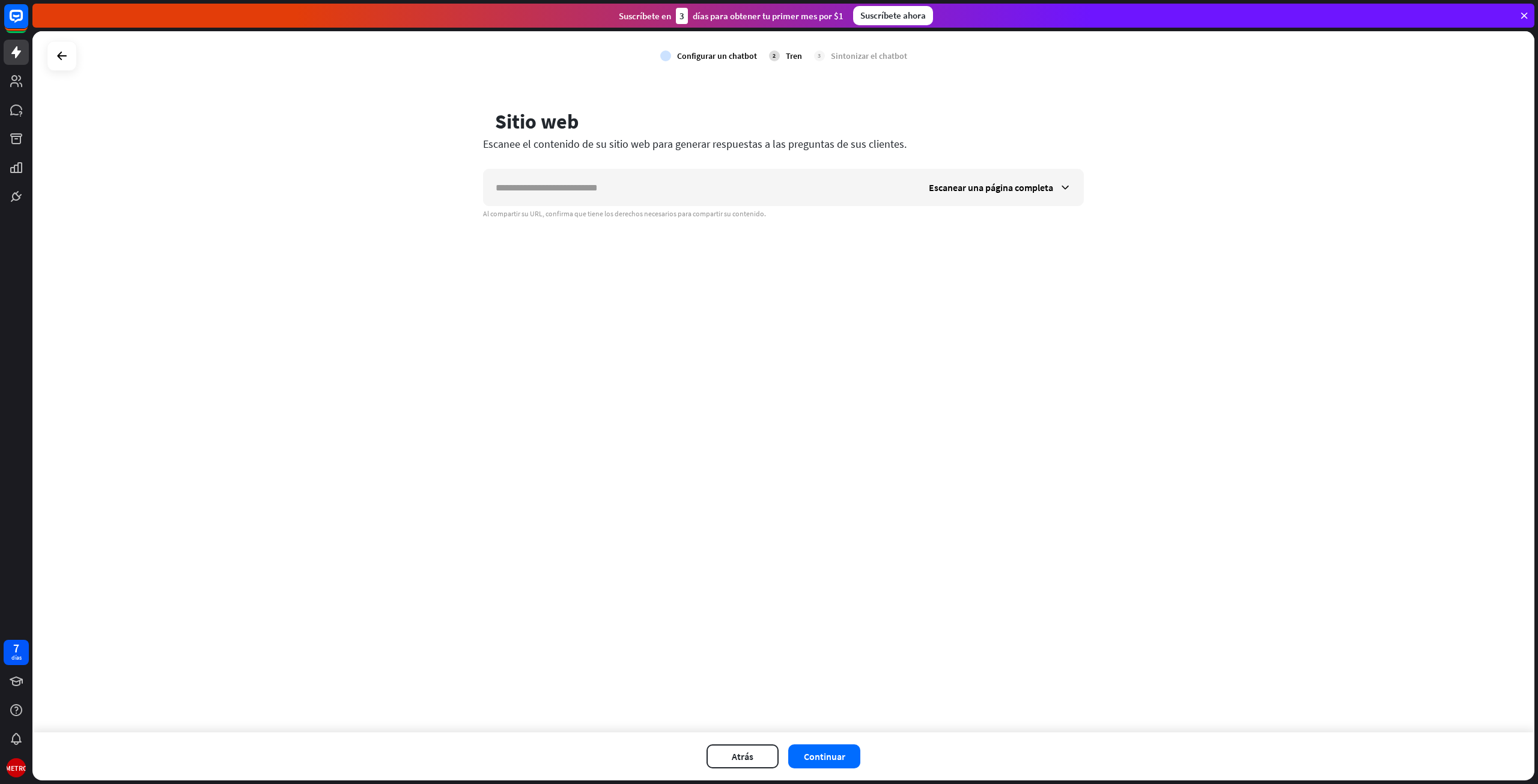
click at [67, 39] on div "controlar Configurar un chatbot 2 Tren 3 Sintonizar el chatbot" at bounding box center [784, 56] width 1502 height 49
click at [67, 46] on div at bounding box center [62, 56] width 23 height 23
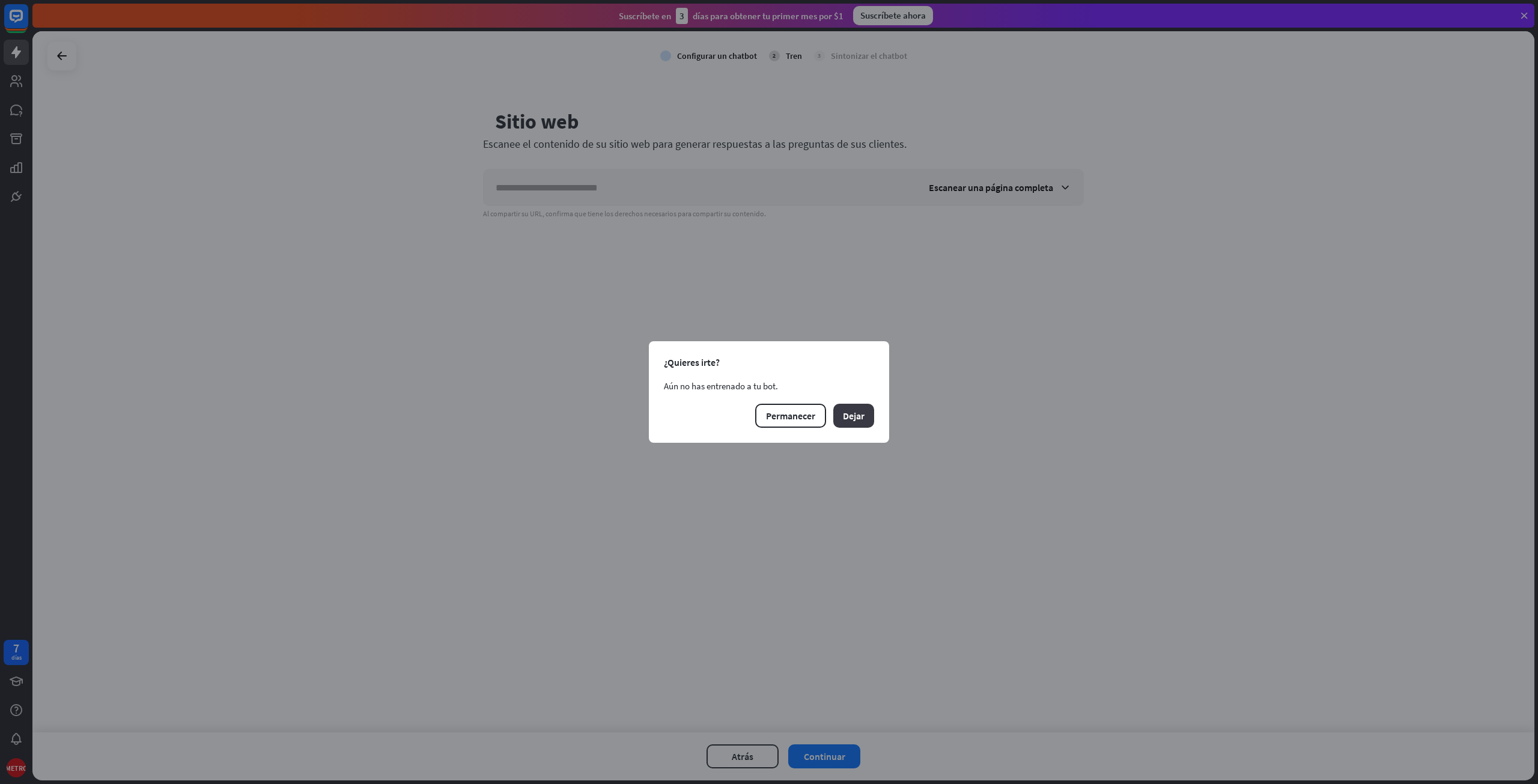
click at [837, 413] on button "Dejar" at bounding box center [854, 415] width 41 height 24
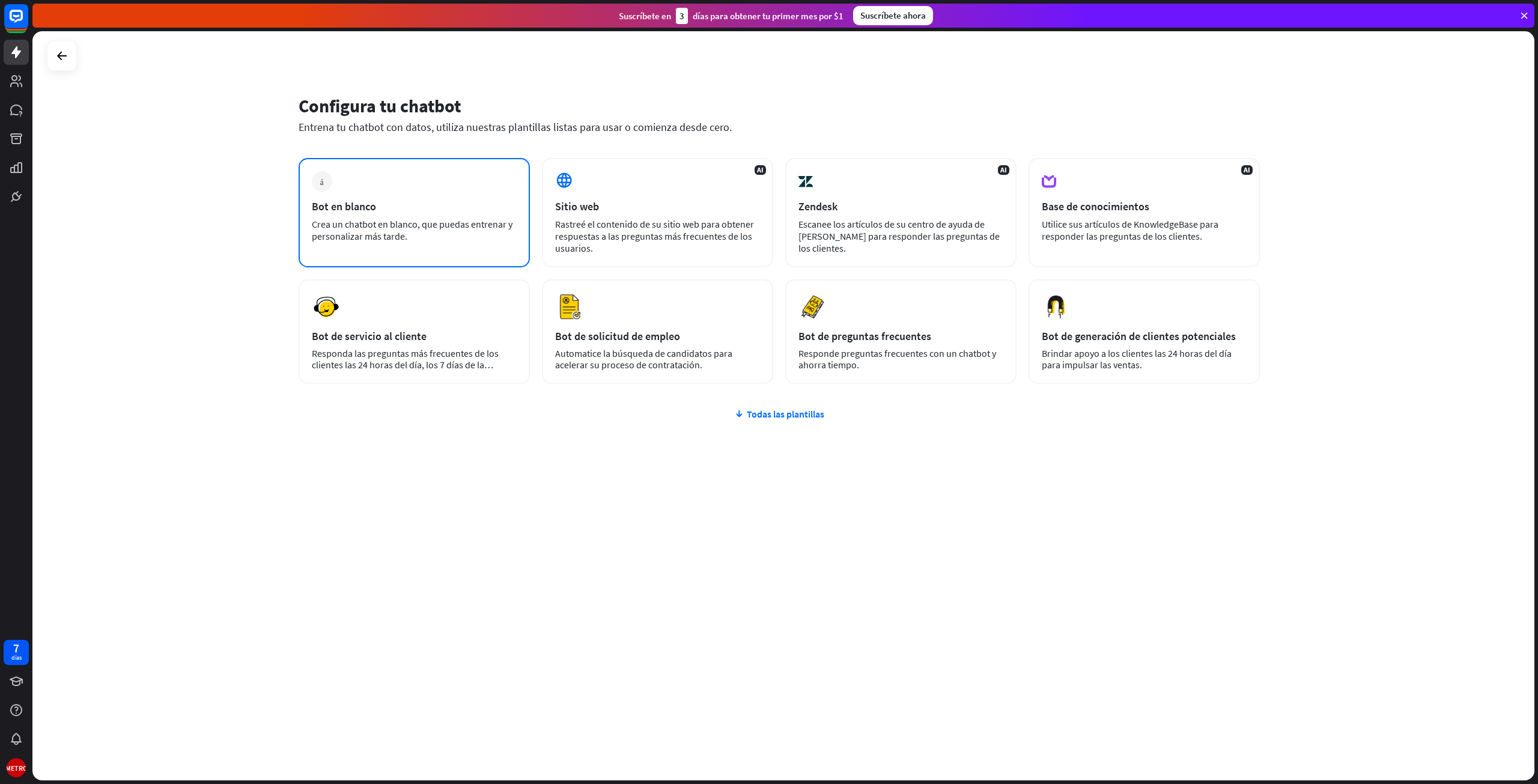
click at [424, 240] on div "Crea un chatbot en blanco, que puedas entrenar y personalizar más tarde." at bounding box center [414, 229] width 205 height 24
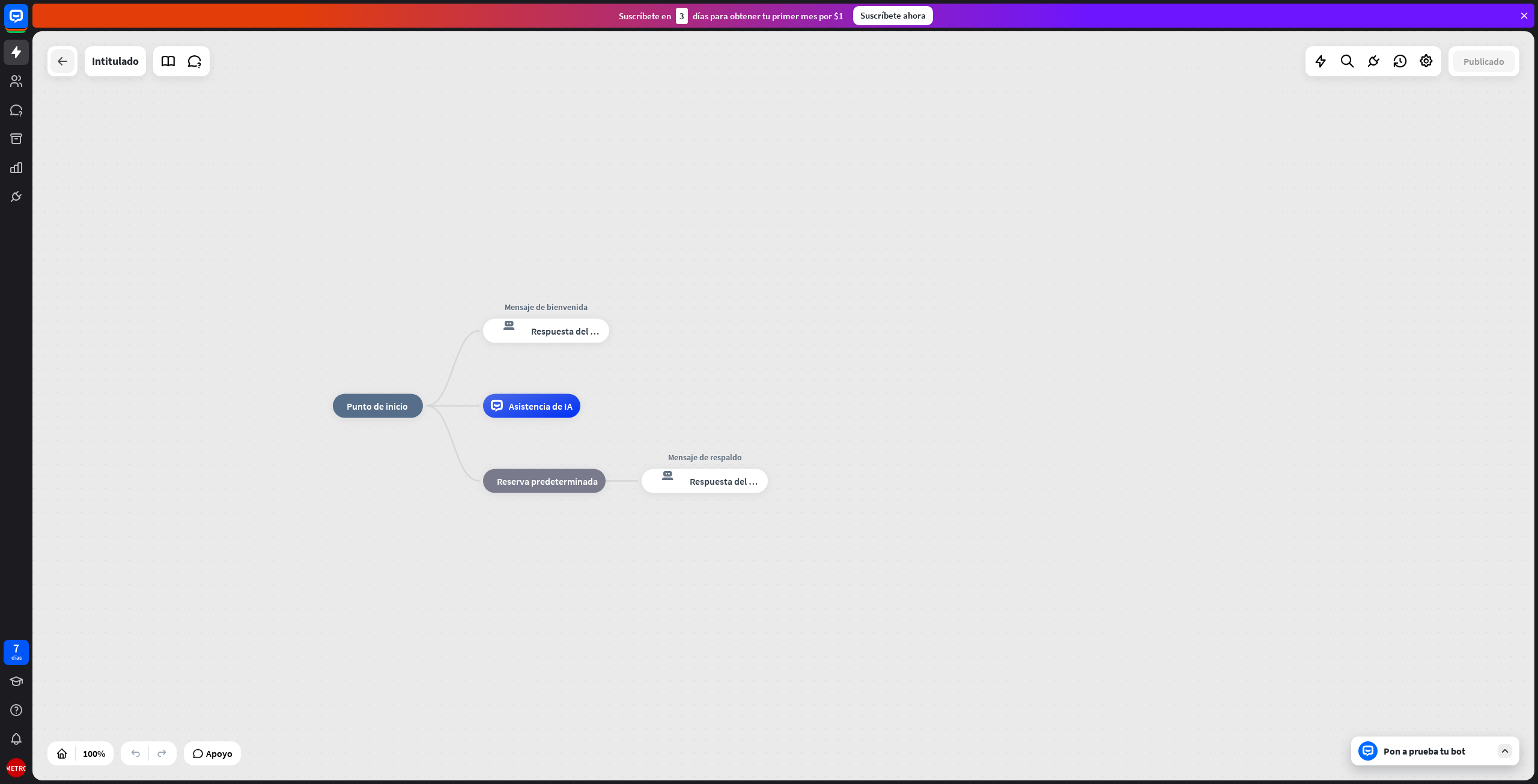
click at [65, 68] on icon at bounding box center [63, 61] width 14 height 14
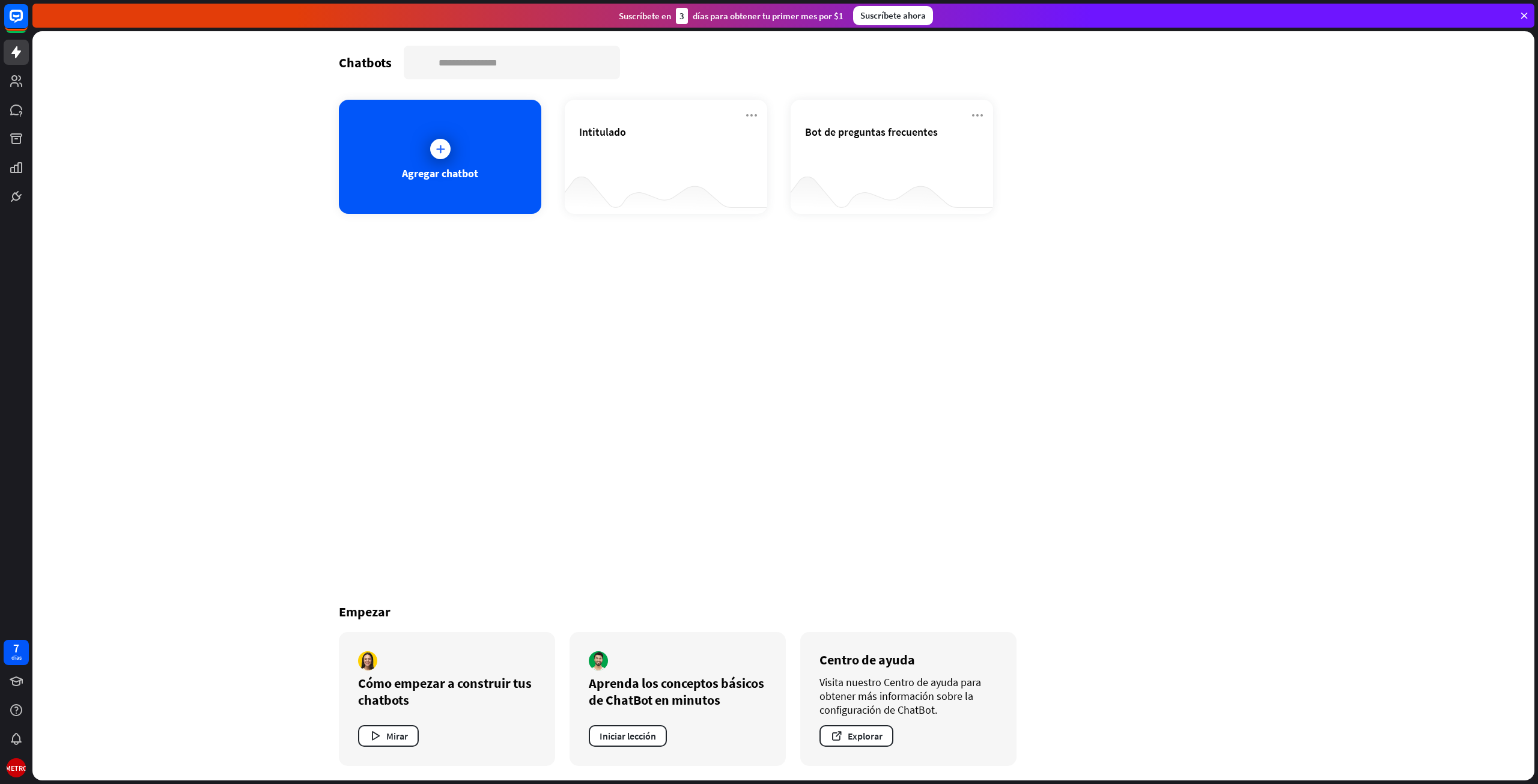
click at [1528, 19] on icon at bounding box center [1525, 16] width 11 height 11
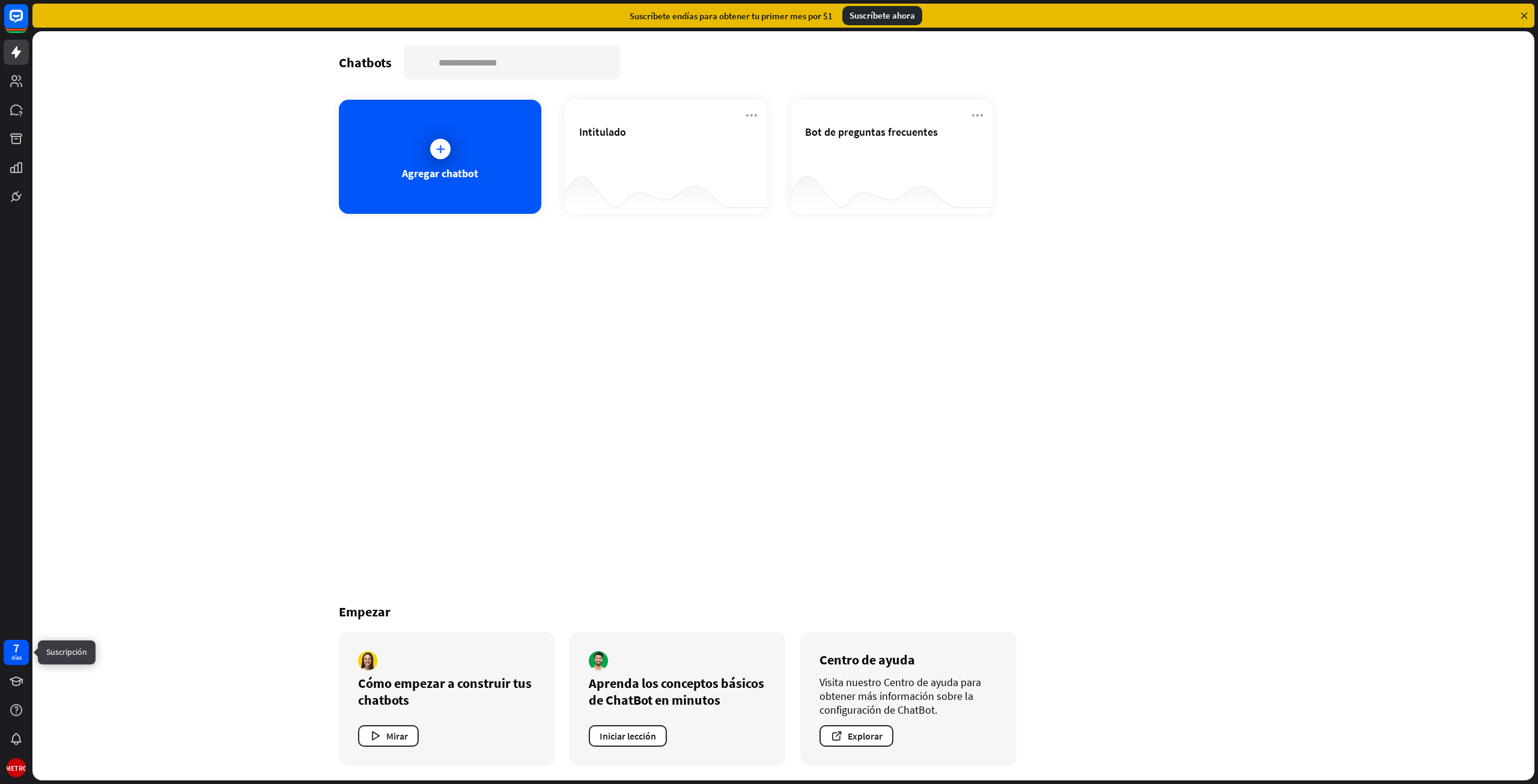
click at [15, 652] on font "7" at bounding box center [16, 647] width 6 height 15
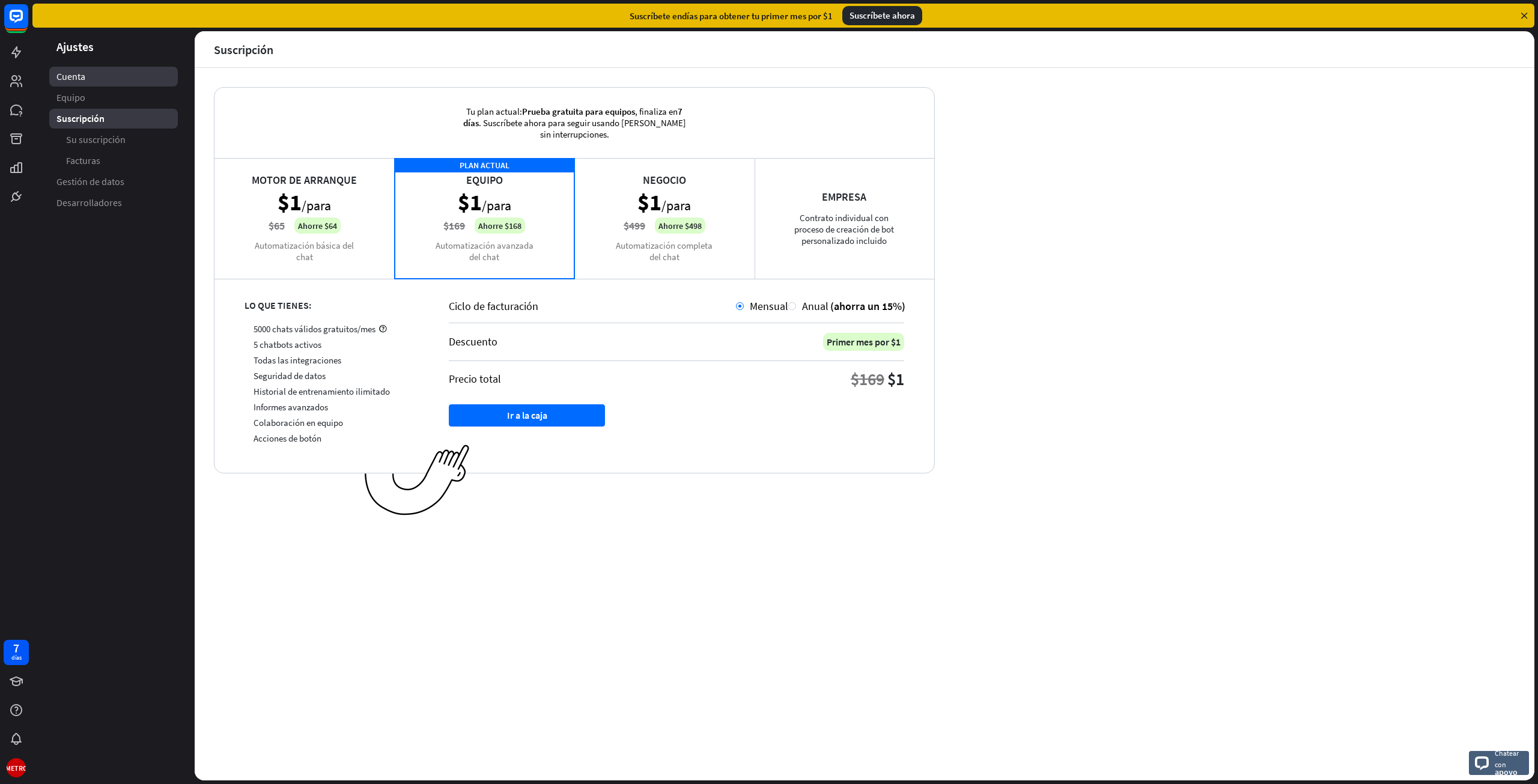
click at [81, 74] on font "Cuenta" at bounding box center [71, 77] width 29 height 12
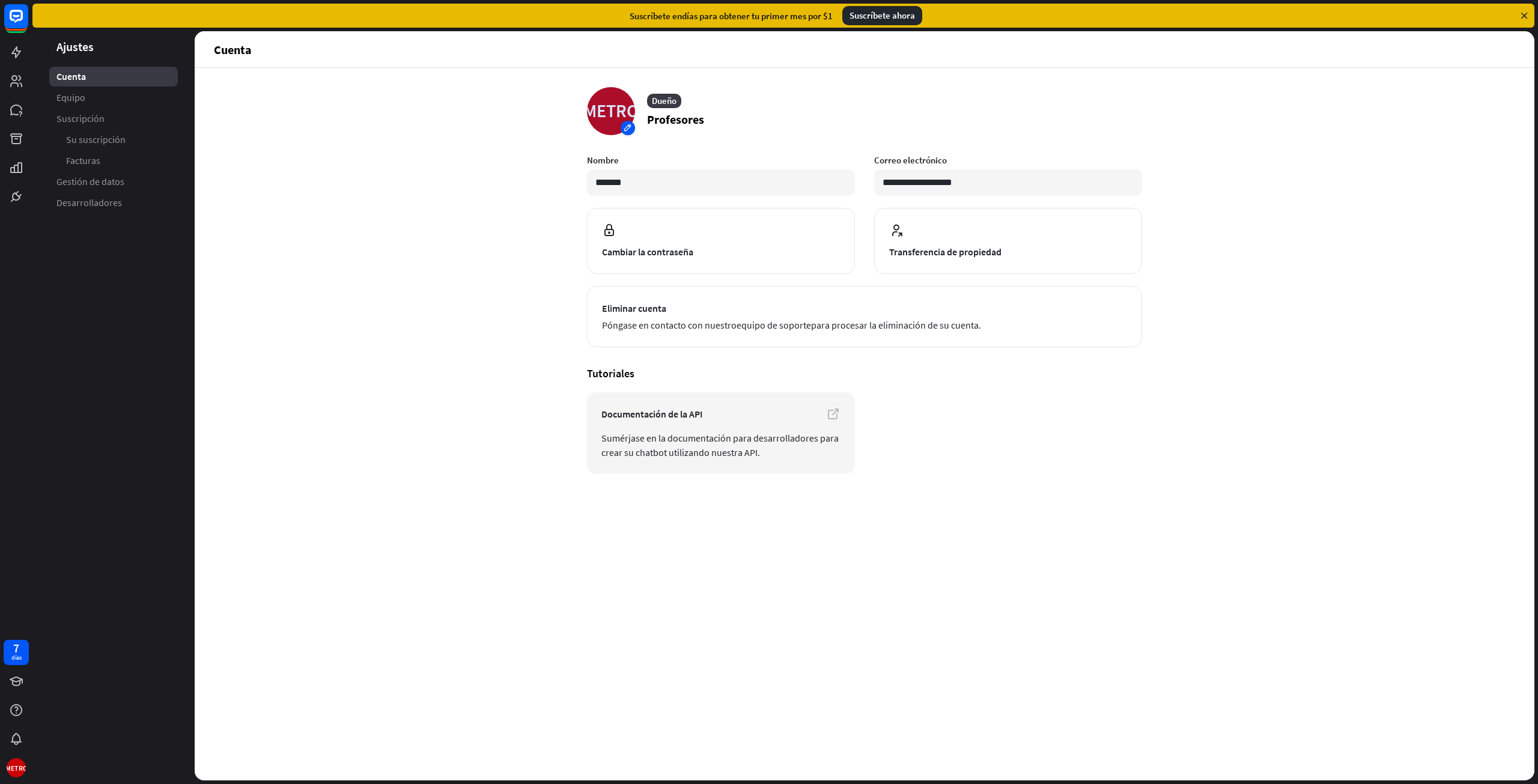
click at [618, 105] on div "METRO" at bounding box center [611, 111] width 48 height 48
click at [632, 124] on div "METRO" at bounding box center [611, 111] width 48 height 48
click at [623, 129] on div "METRO" at bounding box center [611, 111] width 48 height 48
click at [625, 127] on div "METRO" at bounding box center [611, 111] width 48 height 48
click at [638, 157] on font "Subir desde el dispositivo" at bounding box center [664, 154] width 94 height 11
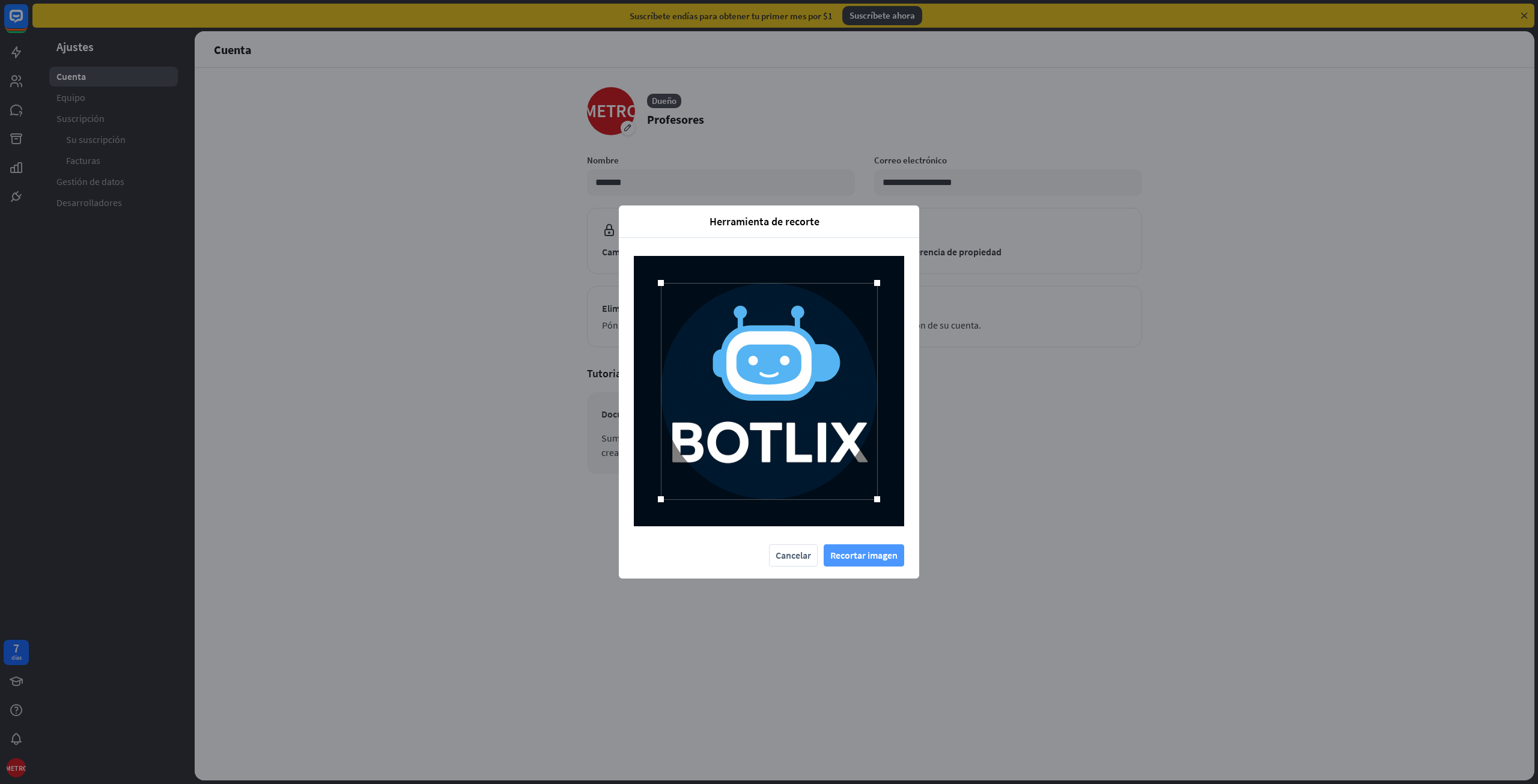
click at [881, 561] on font "Recortar imagen" at bounding box center [864, 556] width 67 height 21
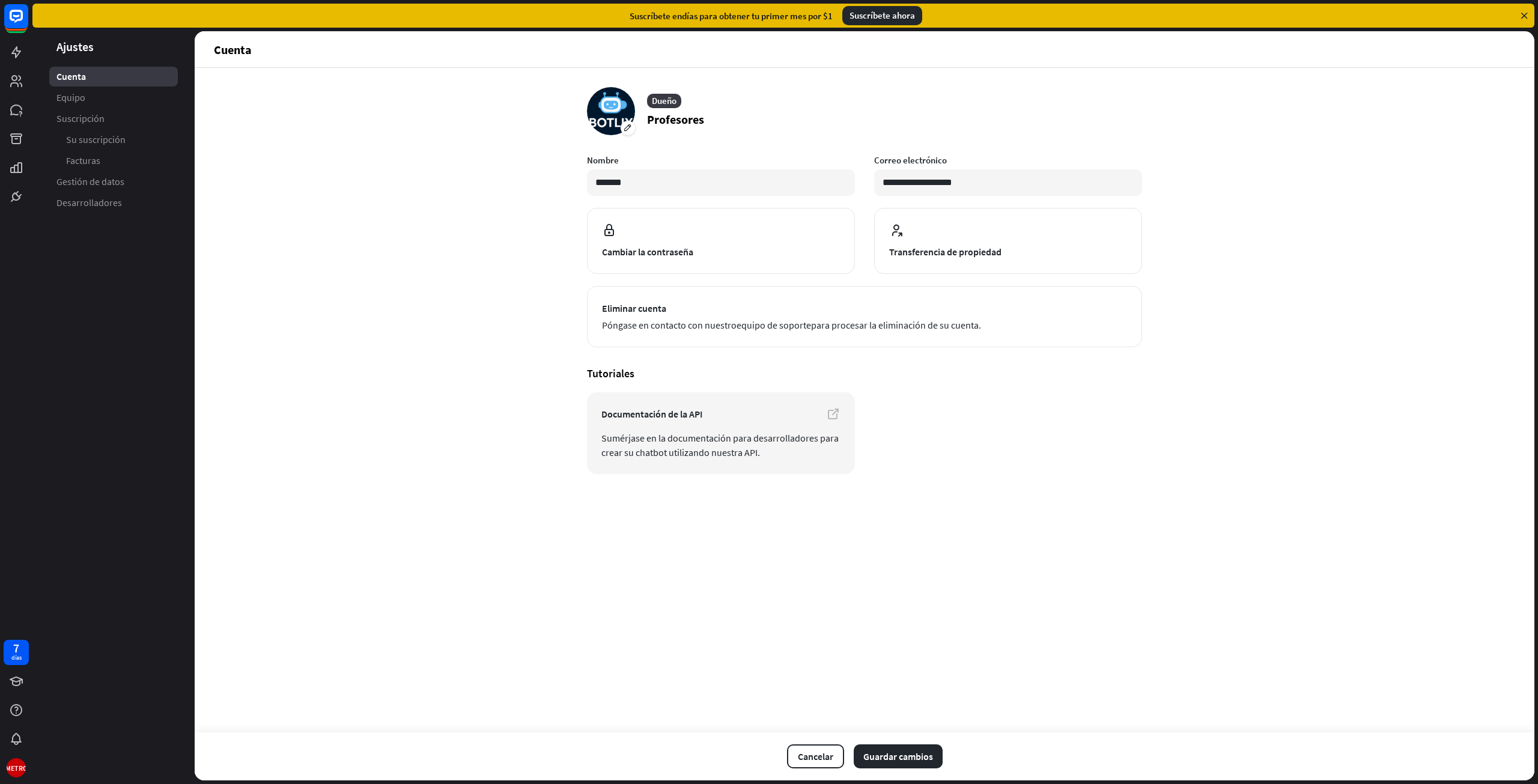
click at [827, 537] on div "**********" at bounding box center [865, 424] width 1340 height 713
click at [879, 756] on font "Guardar cambios" at bounding box center [898, 757] width 70 height 12
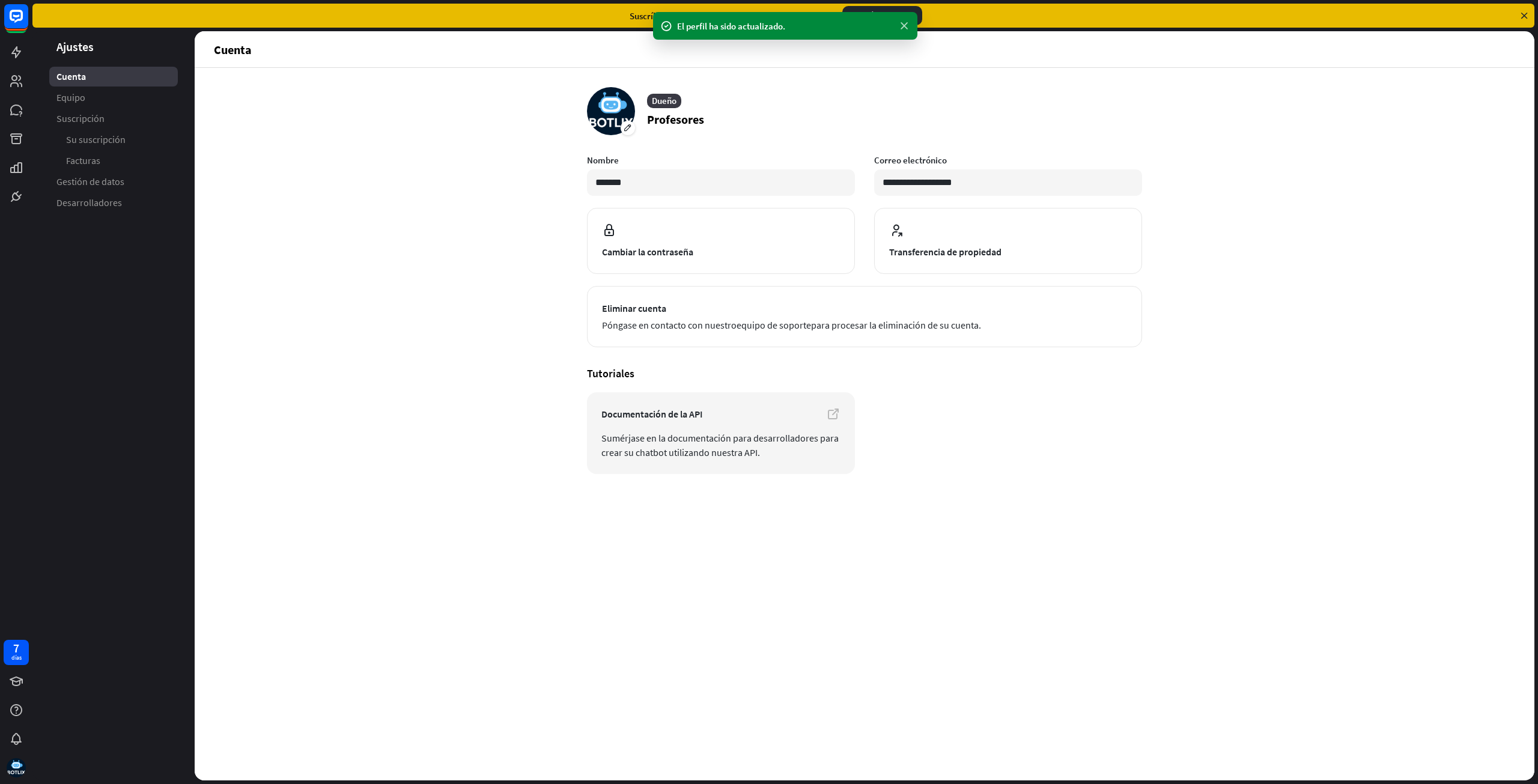
click at [907, 27] on icon at bounding box center [904, 26] width 12 height 12
